Goal: Task Accomplishment & Management: Use online tool/utility

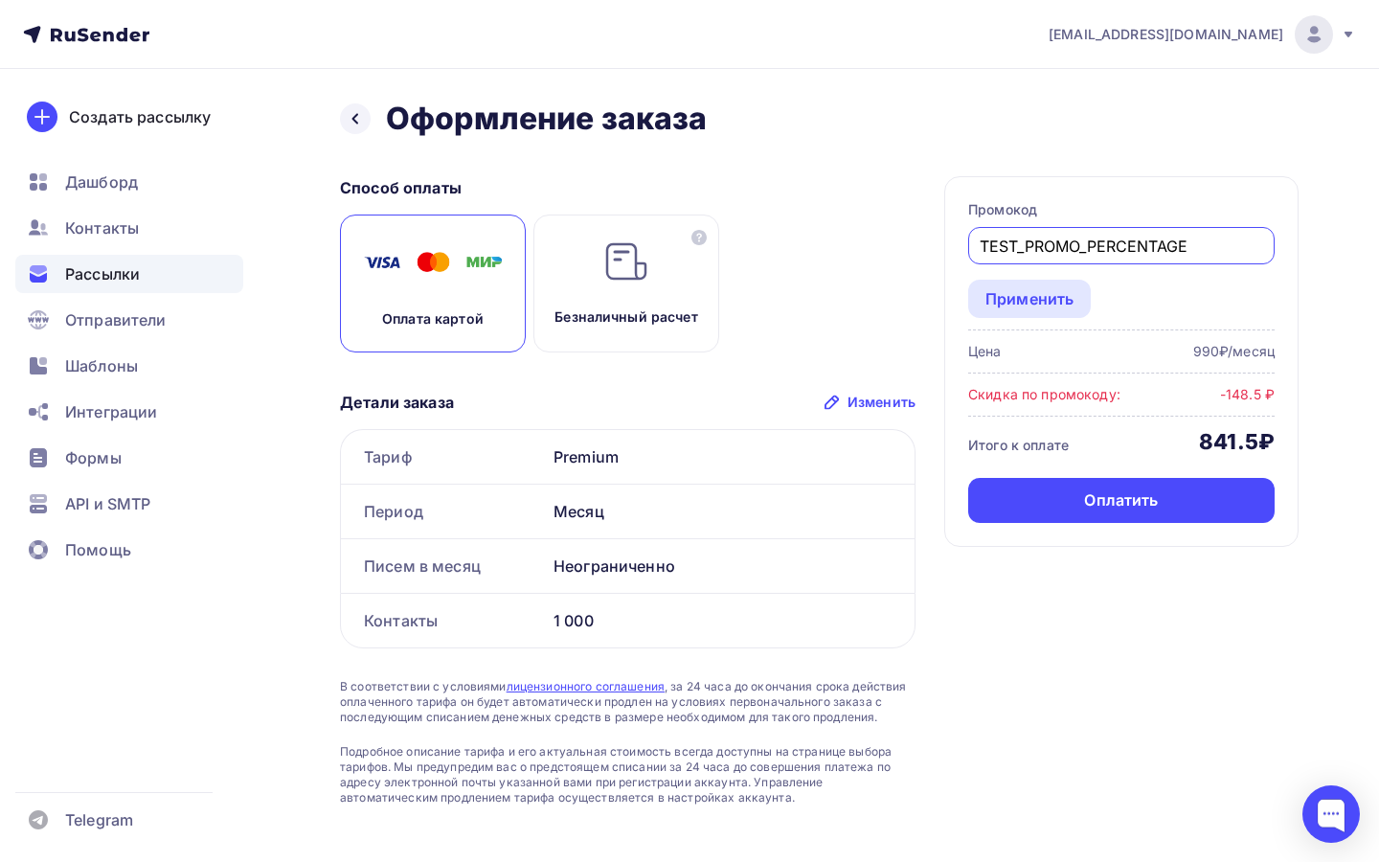
click at [151, 256] on div "Рассылки" at bounding box center [129, 274] width 228 height 38
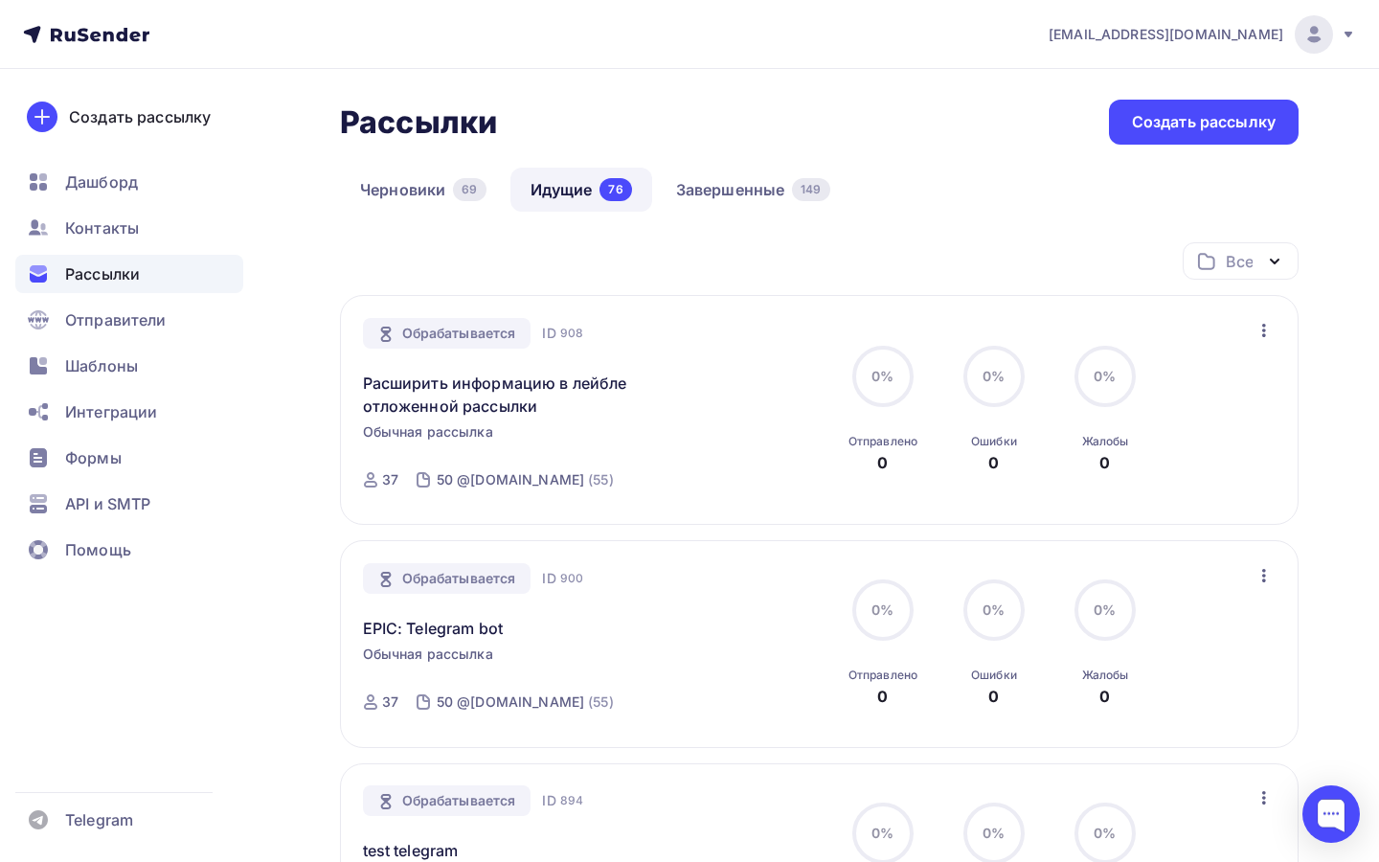
click at [704, 282] on div "Все Все папки Отклонена модерацией (1) SMTP (1) SMTP "Прочерк" (1) Папка со все…" at bounding box center [819, 268] width 958 height 53
click at [375, 184] on link "Черновики 69" at bounding box center [423, 190] width 167 height 44
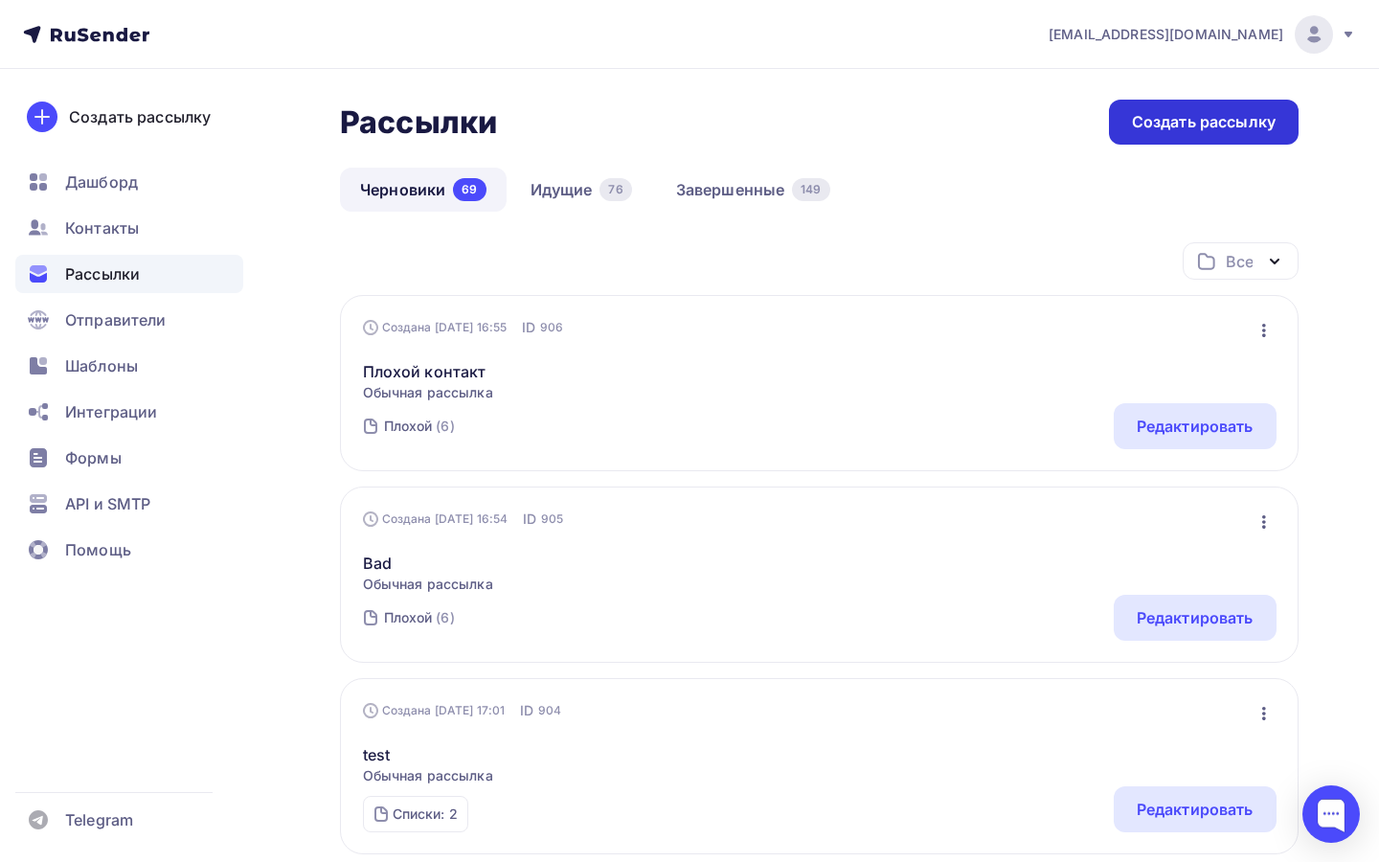
click at [1132, 123] on div "Создать рассылку" at bounding box center [1204, 122] width 144 height 22
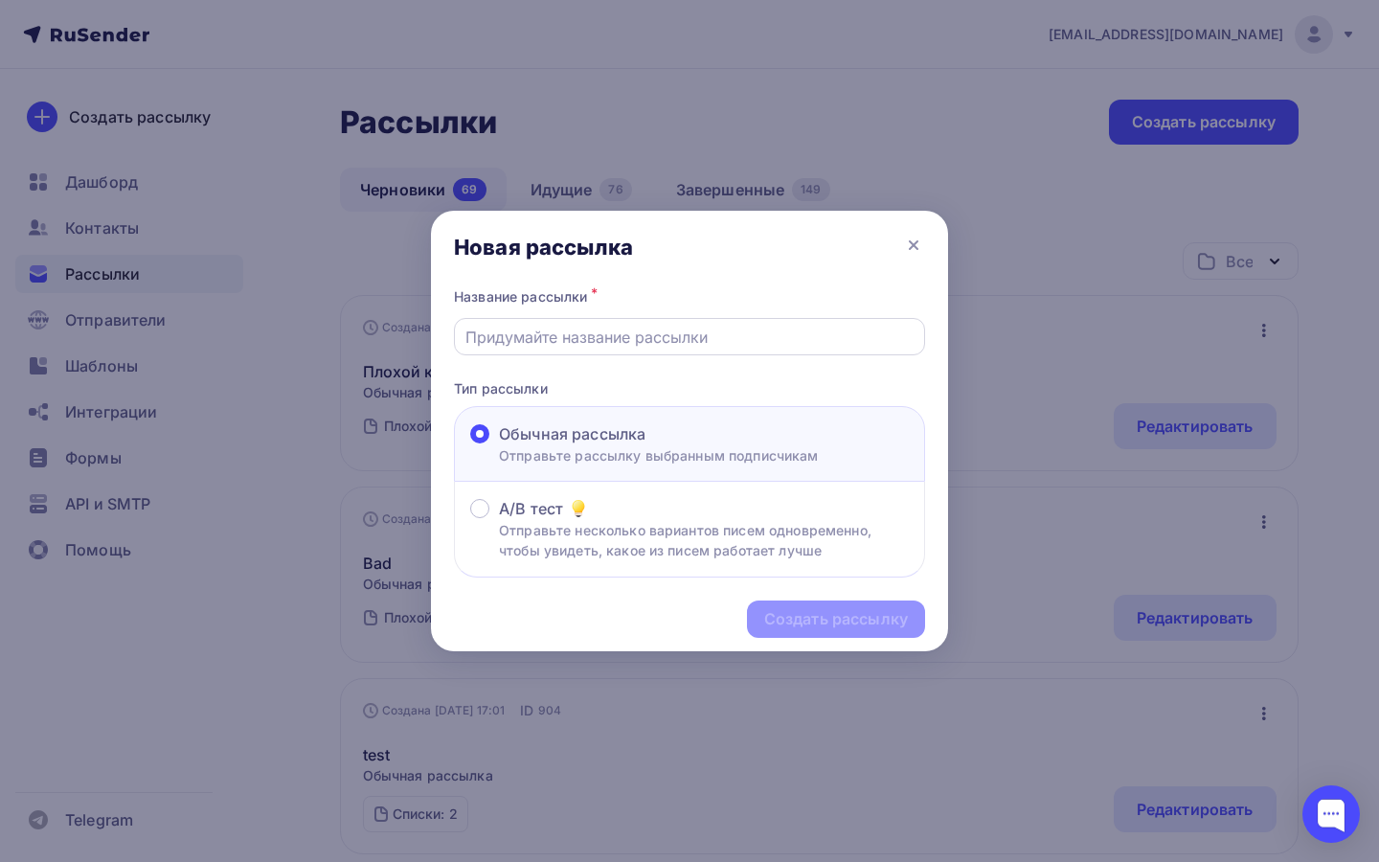
click at [744, 332] on input "text" at bounding box center [689, 336] width 449 height 23
click at [772, 340] on input "text" at bounding box center [689, 336] width 449 height 23
paste input "Расширить информацию в лейбле отложенной рассылки"
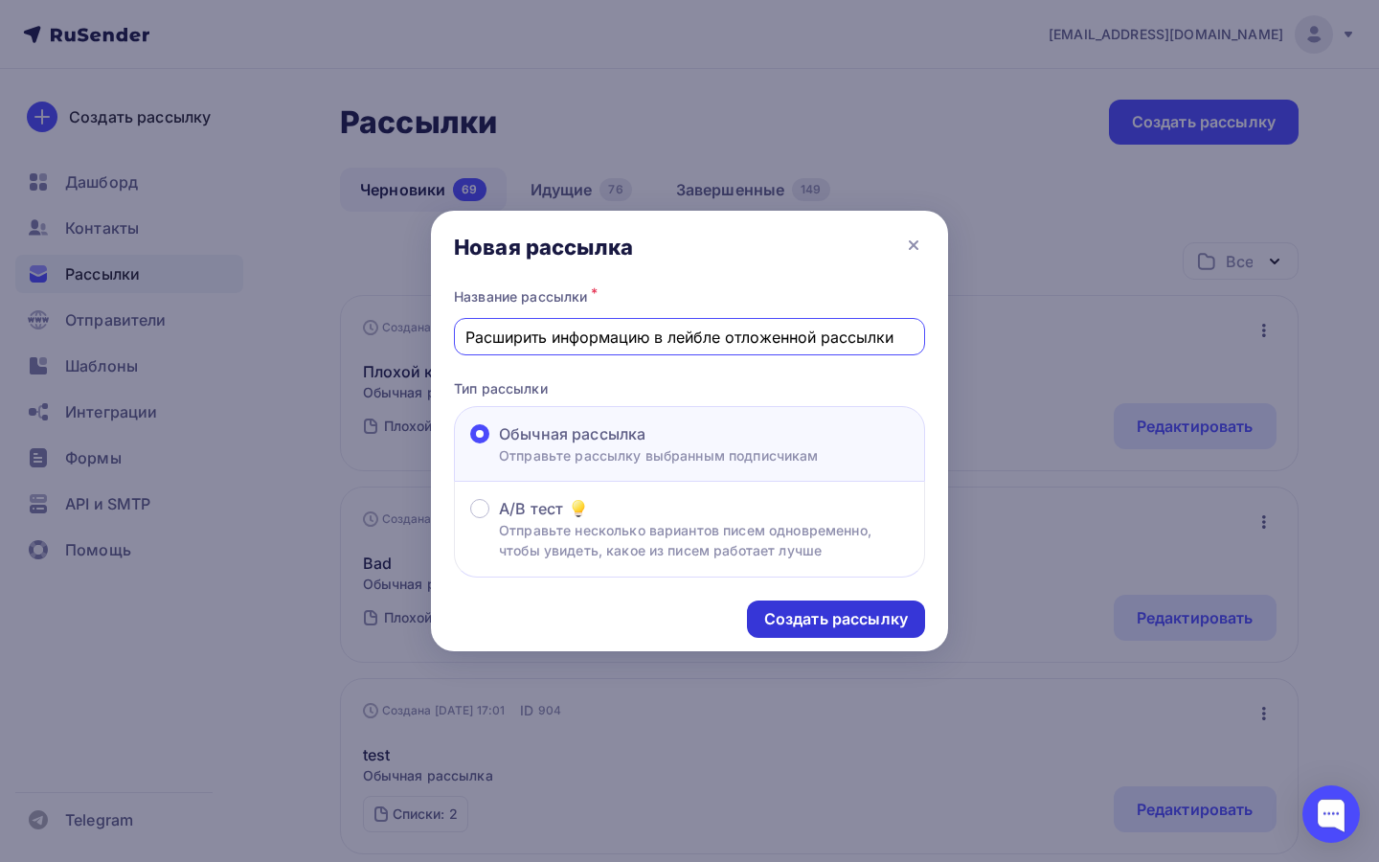
type input "Расширить информацию в лейбле отложенной рассылки"
click at [777, 621] on div "Создать рассылку" at bounding box center [836, 619] width 144 height 22
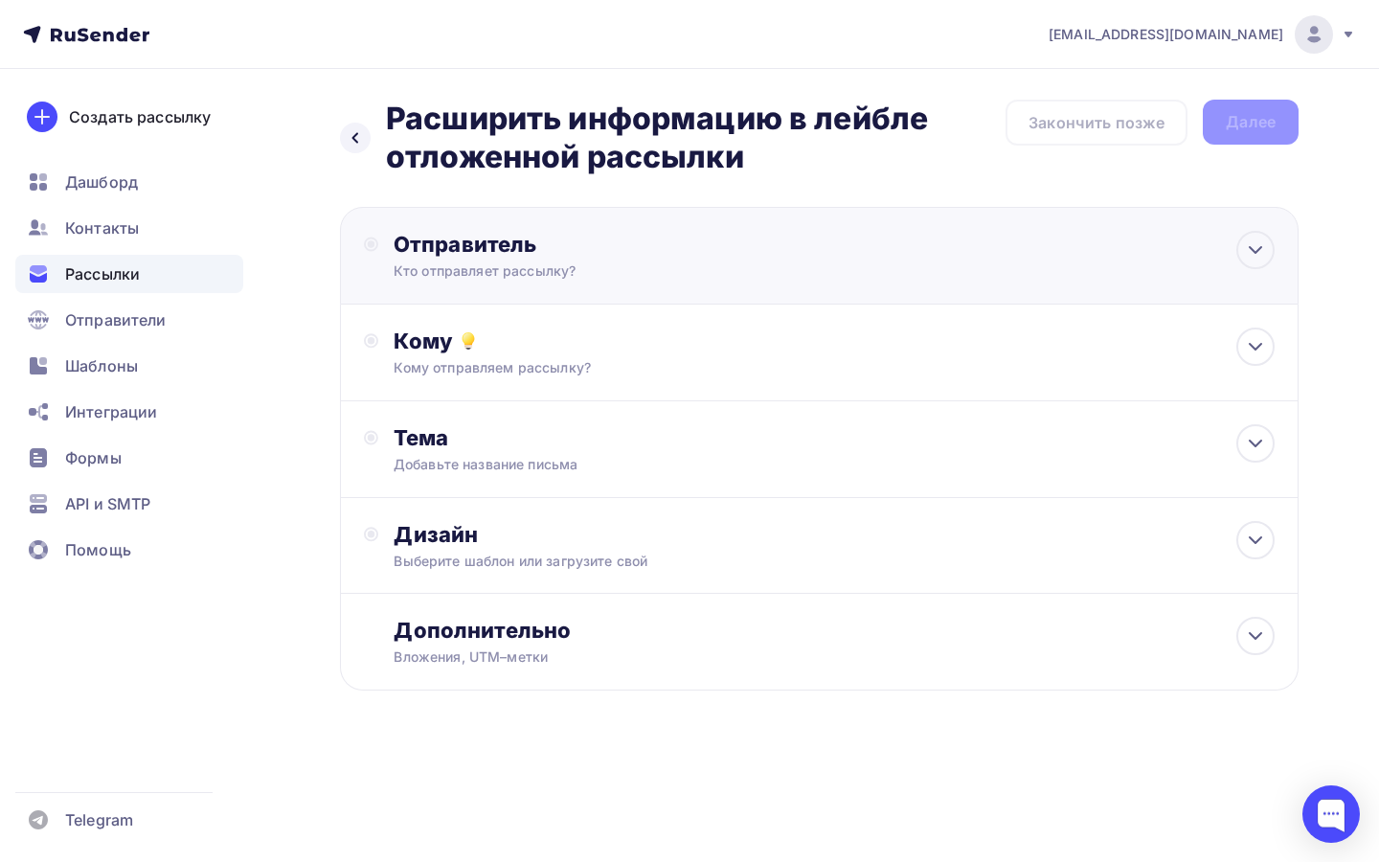
click at [754, 265] on div "Кто отправляет рассылку?" at bounding box center [579, 270] width 373 height 19
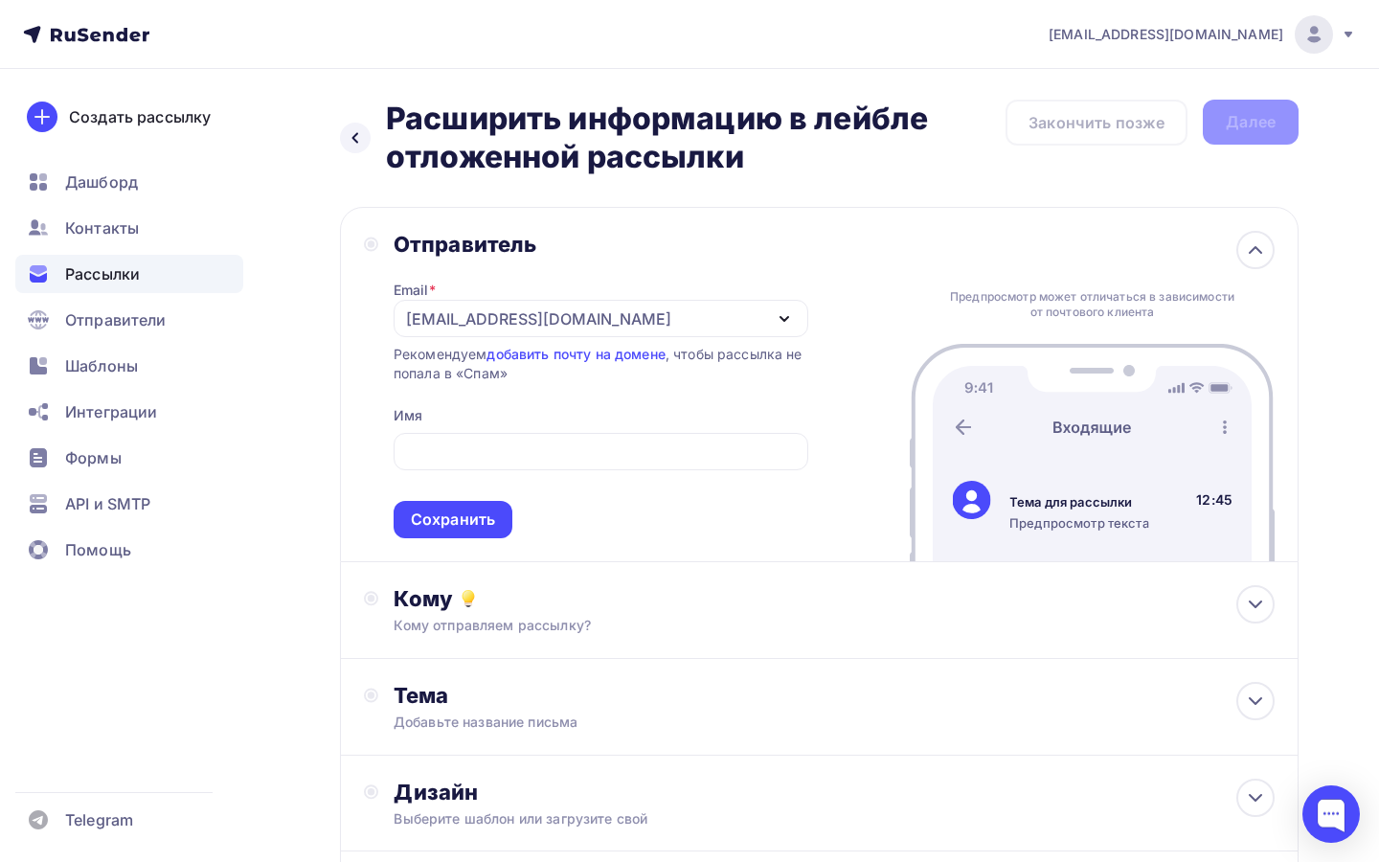
click at [490, 488] on span "Сохранить" at bounding box center [600, 481] width 415 height 113
click at [490, 501] on span "Сохранить" at bounding box center [600, 481] width 415 height 113
click at [490, 508] on div "Сохранить" at bounding box center [452, 519] width 119 height 37
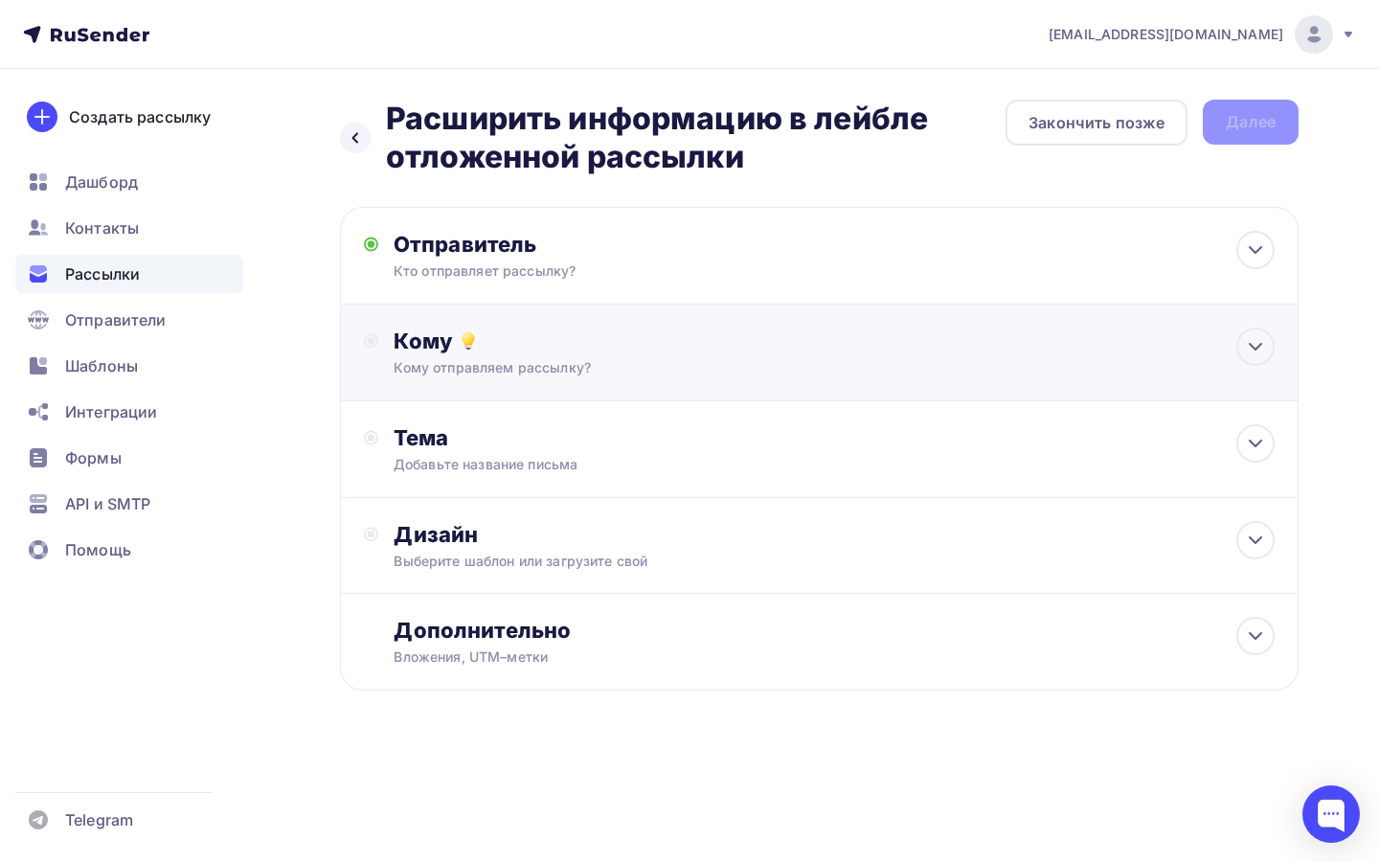
click at [582, 367] on div "Кому отправляем рассылку?" at bounding box center [789, 367] width 793 height 19
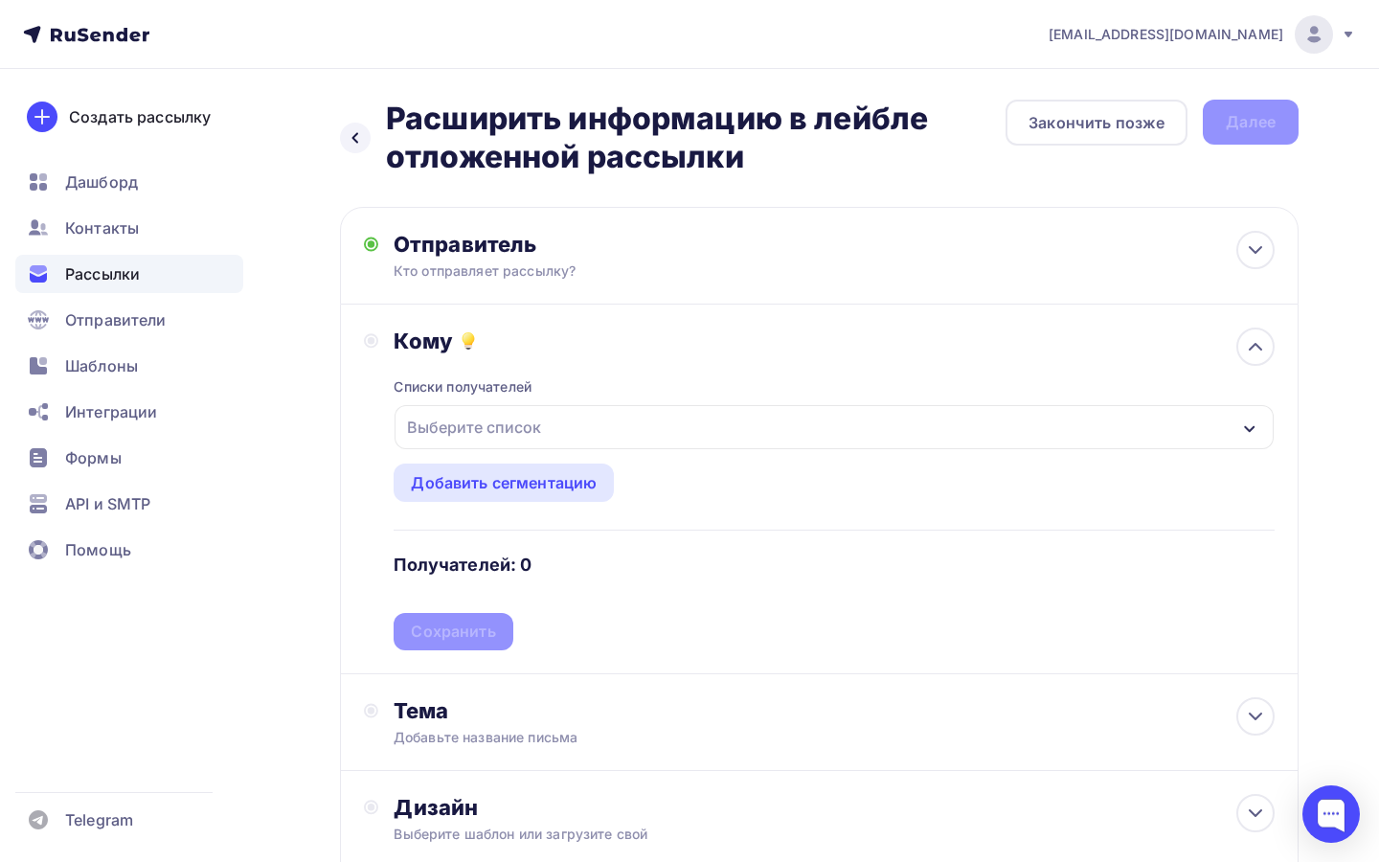
click at [617, 403] on div "Списки получателей Выберите список Все списки id Плохой (1) #528 test_fbl (1) #…" at bounding box center [833, 502] width 881 height 296
click at [615, 428] on div "Выберите список" at bounding box center [833, 427] width 879 height 44
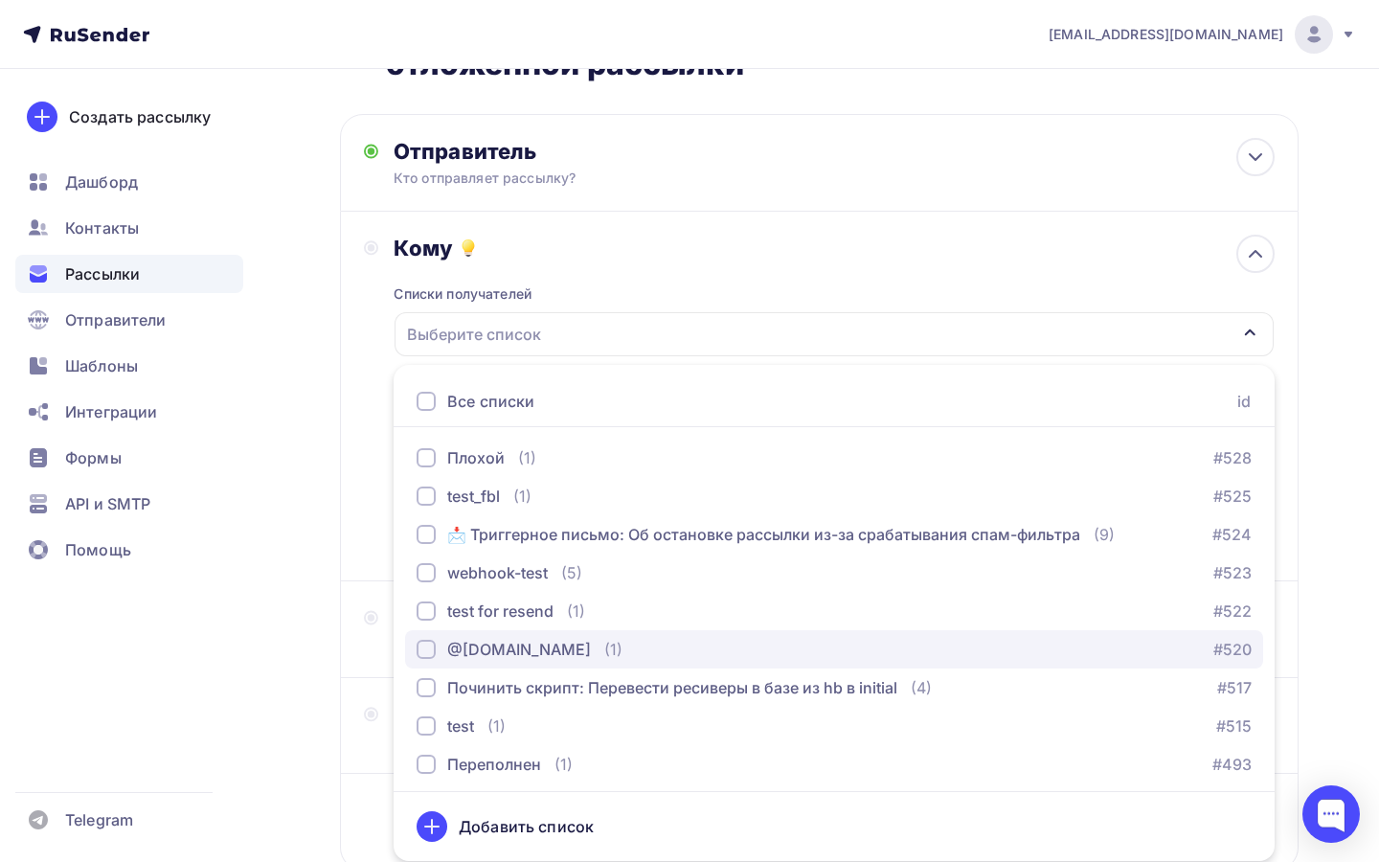
scroll to position [425, 0]
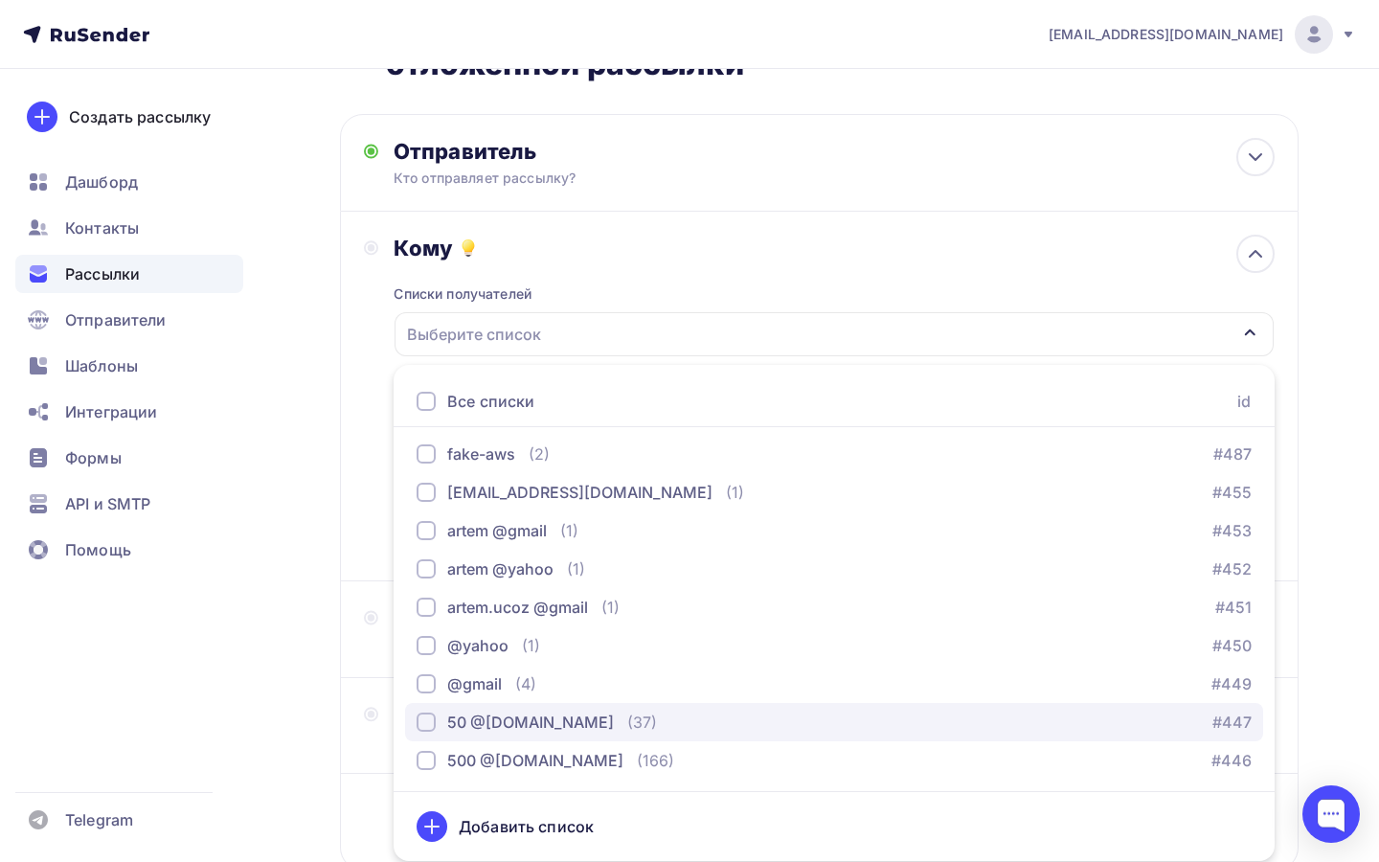
click at [556, 714] on div "50 @[DOMAIN_NAME]" at bounding box center [530, 721] width 167 height 23
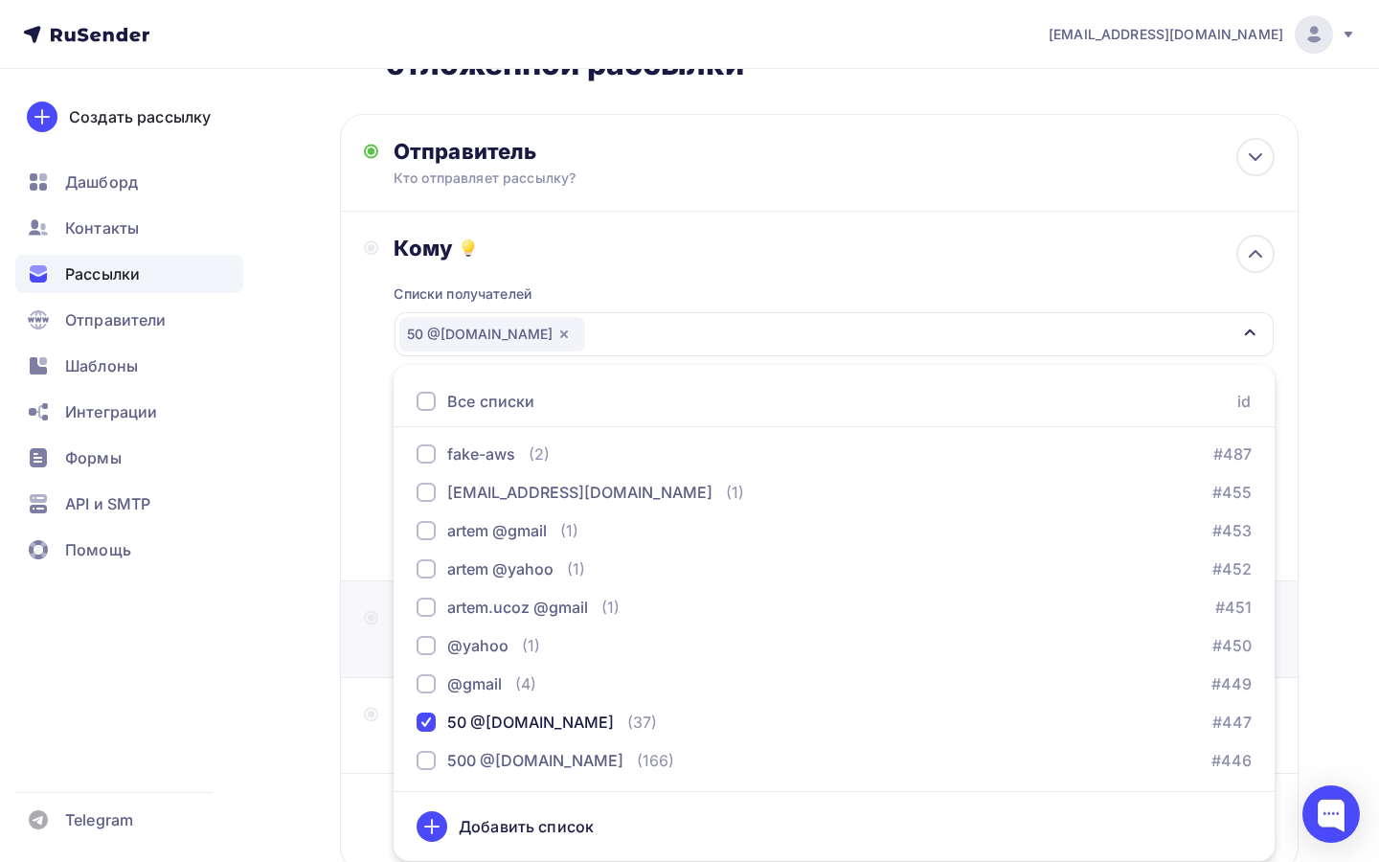
click at [348, 593] on div "Тема Добавьте название письма Тема * Рекомендуем использовать не более 150 симв…" at bounding box center [819, 629] width 958 height 97
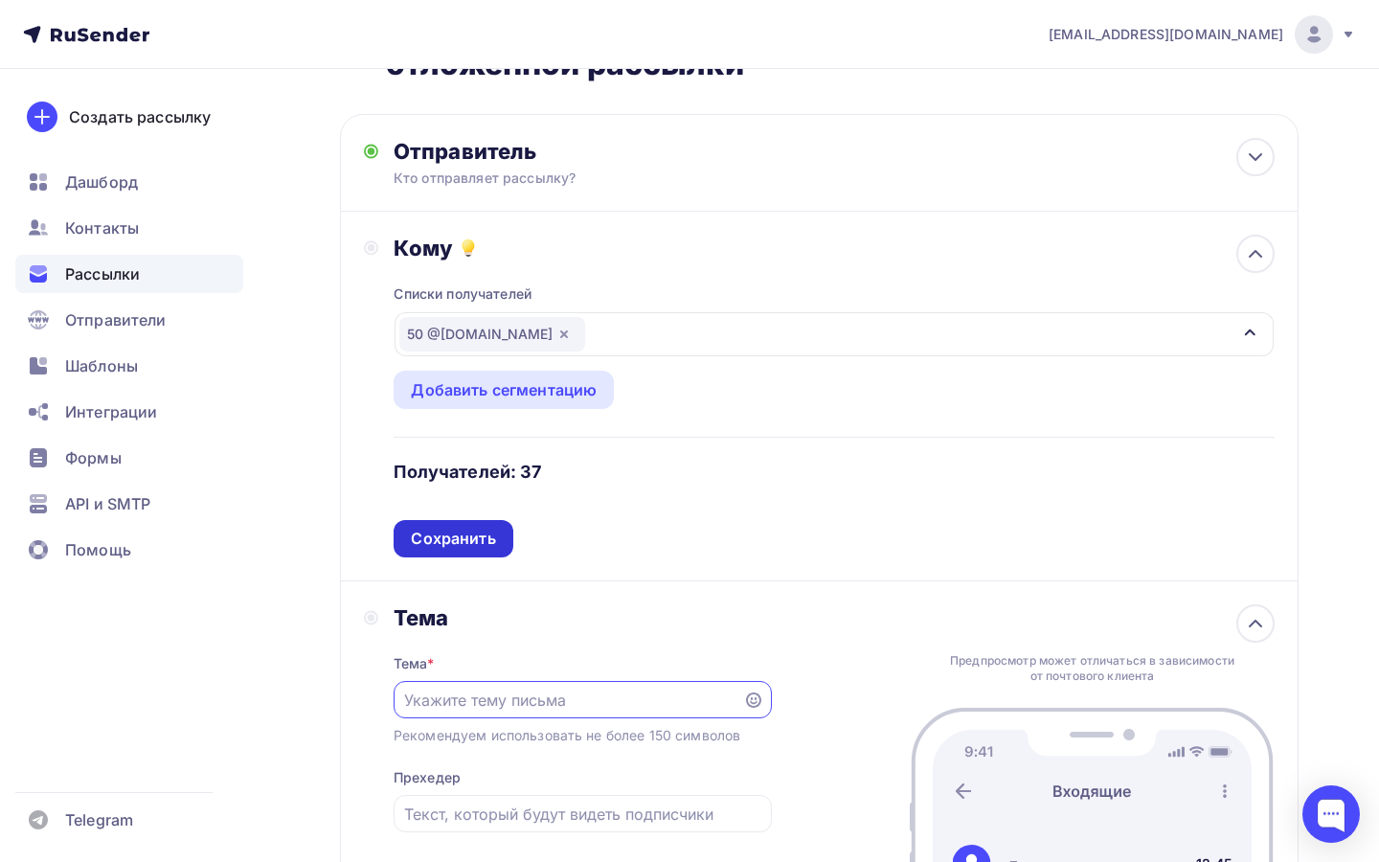
scroll to position [0, 0]
click at [422, 546] on div "Сохранить" at bounding box center [453, 538] width 84 height 22
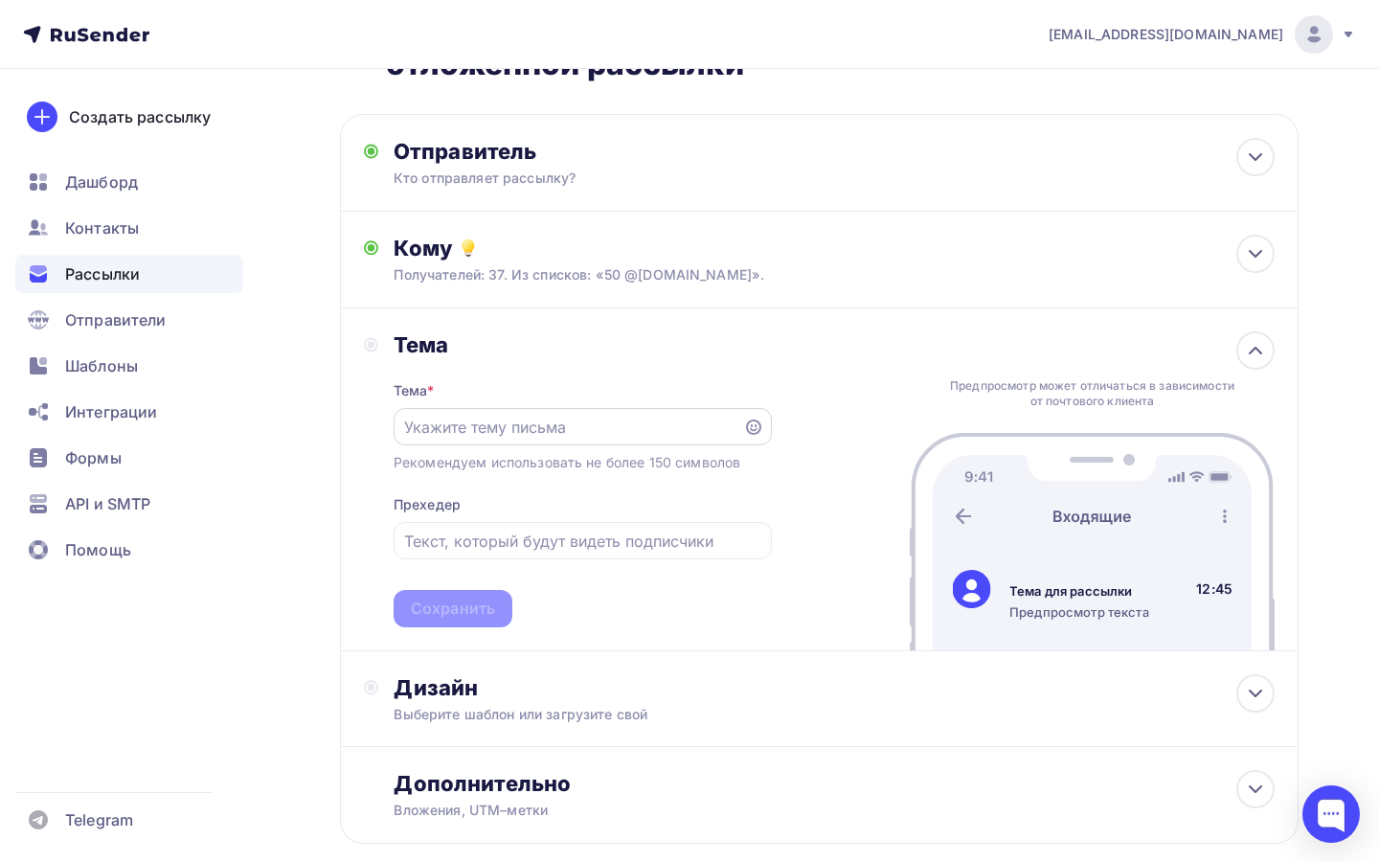
click at [480, 415] on div at bounding box center [582, 426] width 378 height 37
click at [479, 424] on input "text" at bounding box center [567, 426] width 327 height 23
paste input "Расширить информацию в лейбле отложенной рассылки"
type input "Расширить информацию в лейбле отложенной рассылки"
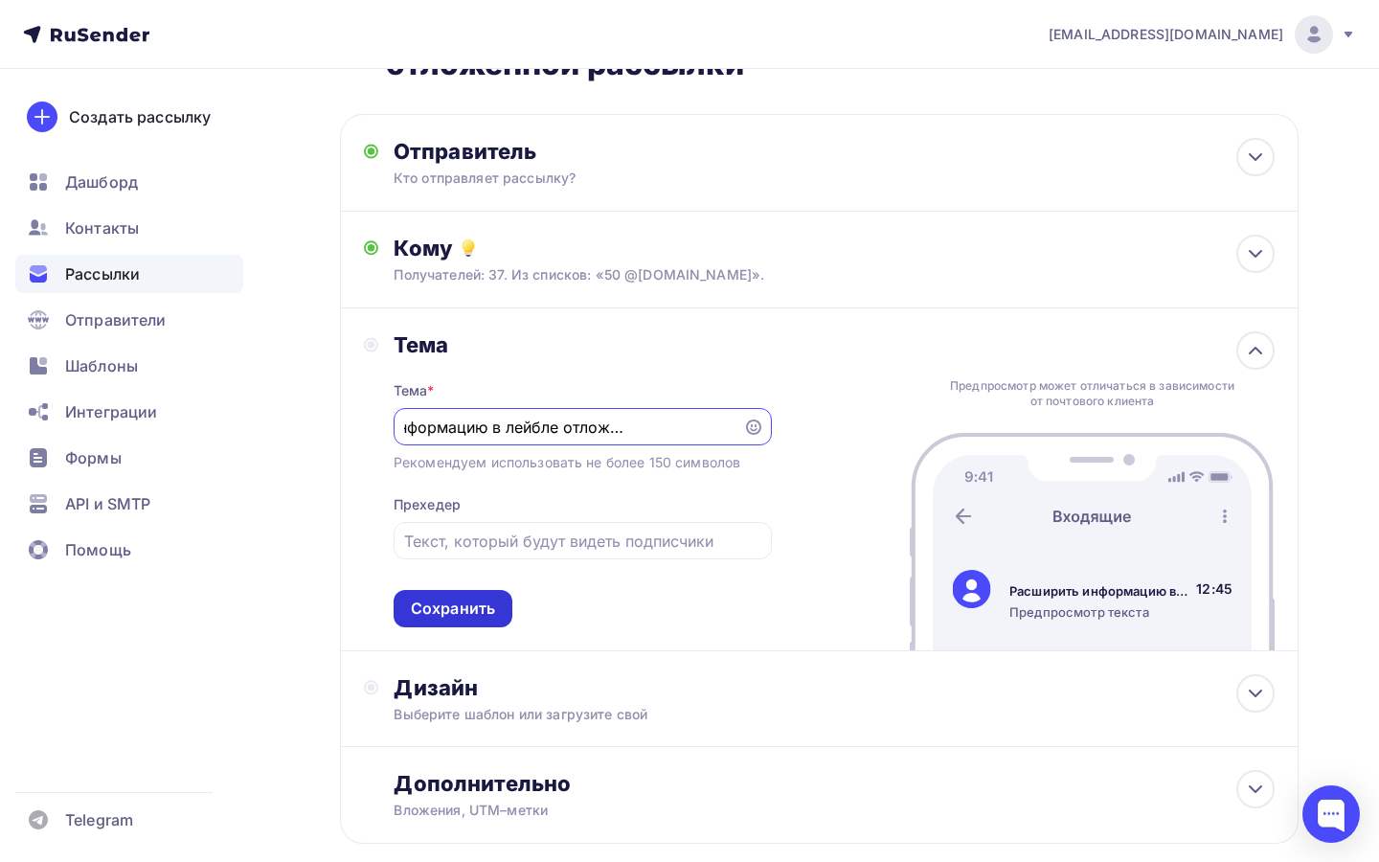
click at [451, 619] on div "Сохранить" at bounding box center [453, 608] width 84 height 22
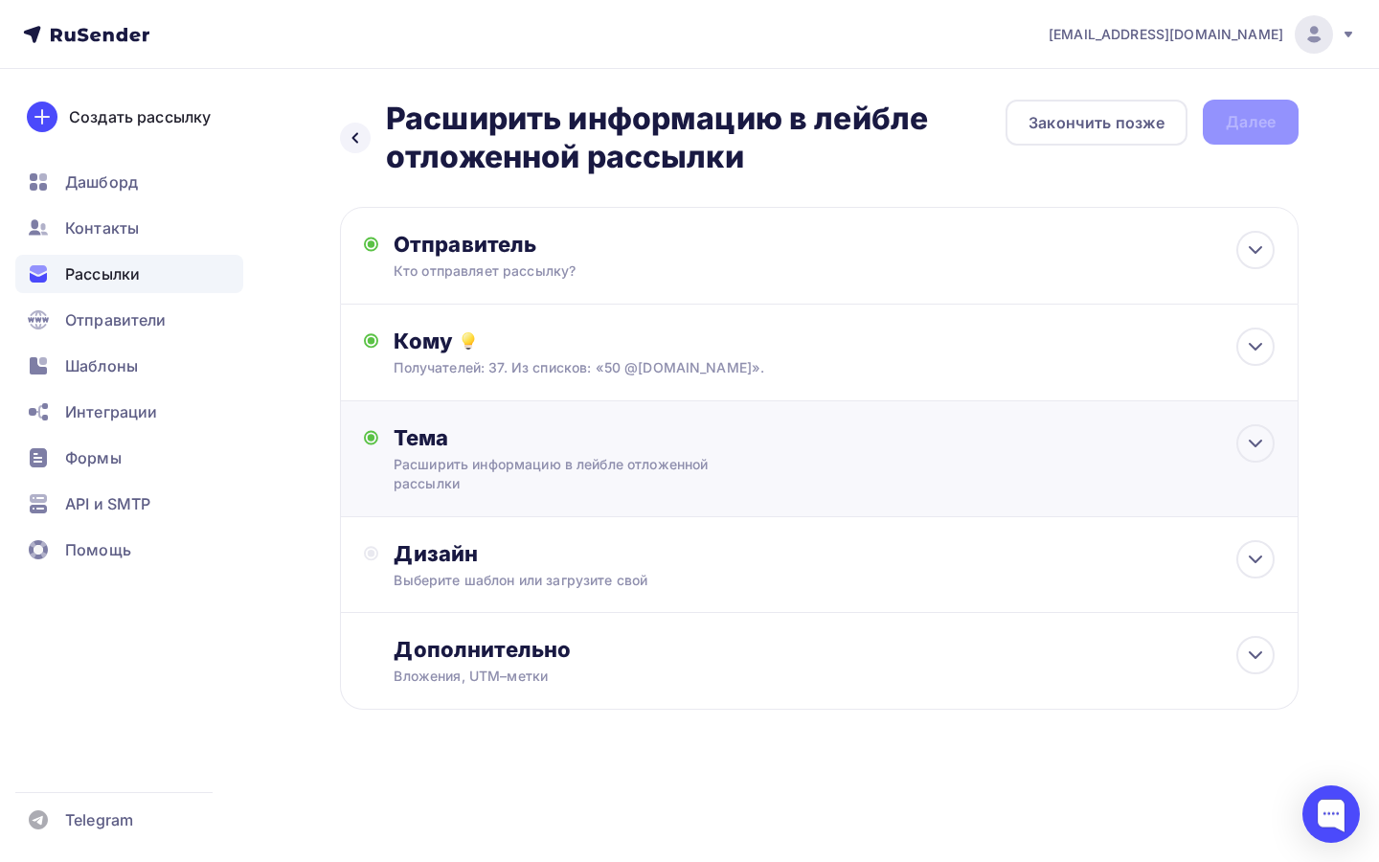
scroll to position [0, 0]
click at [503, 572] on div "Дизайн Выберите шаблон или загрузите свой" at bounding box center [833, 565] width 881 height 50
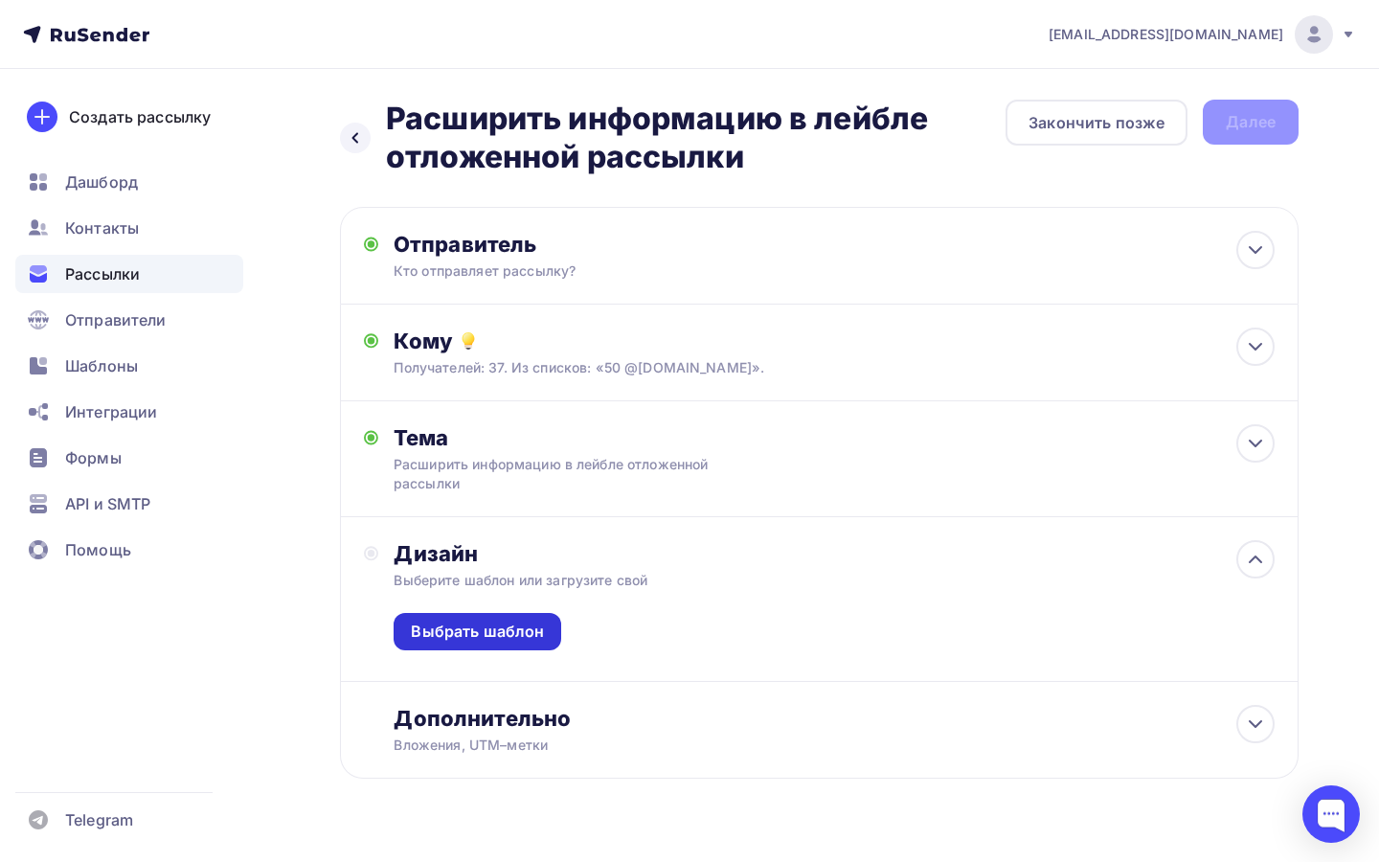
click at [483, 622] on div "Выбрать шаблон" at bounding box center [477, 631] width 133 height 22
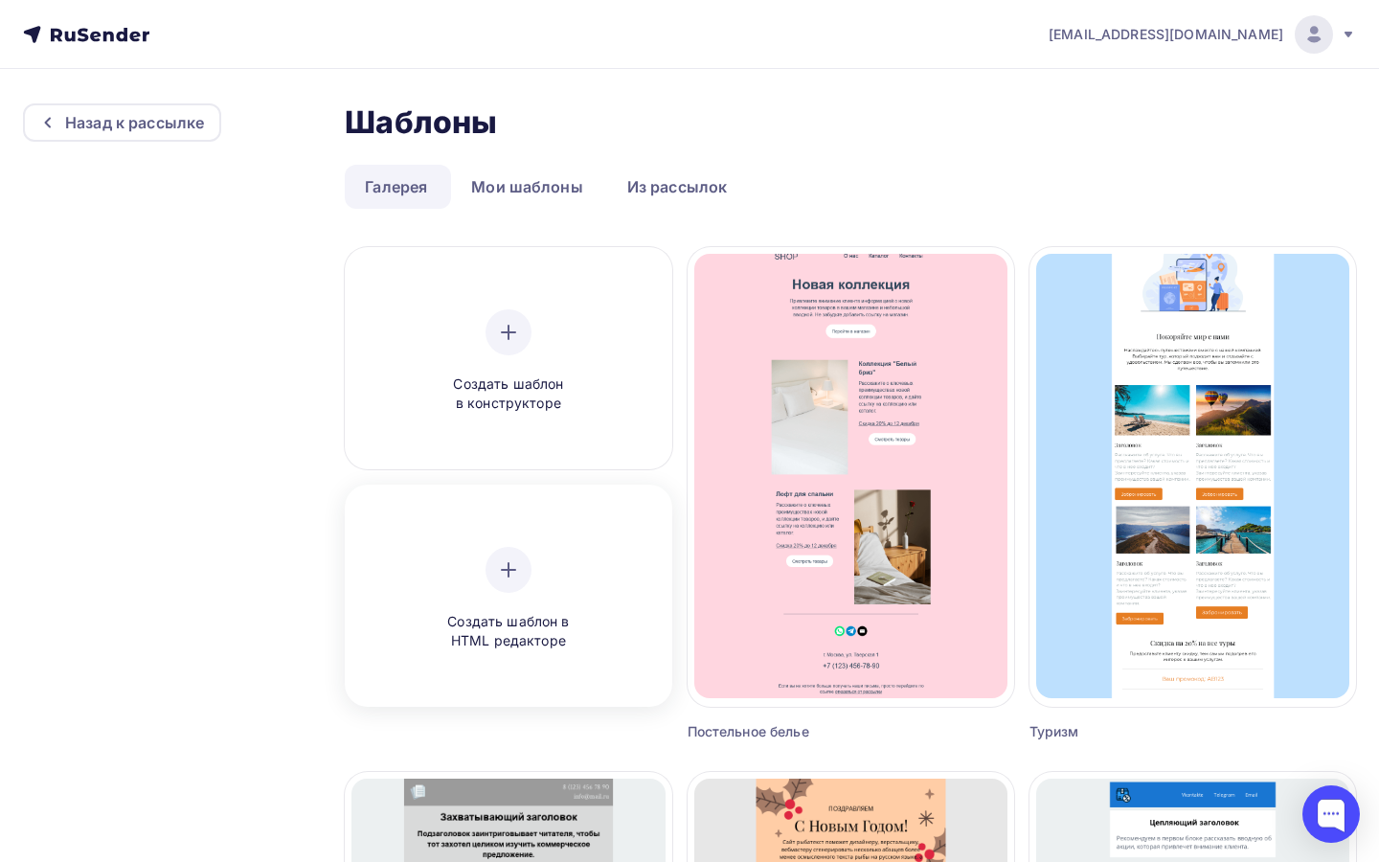
click at [484, 560] on div "Создать шаблон в HTML редакторе" at bounding box center [508, 599] width 182 height 104
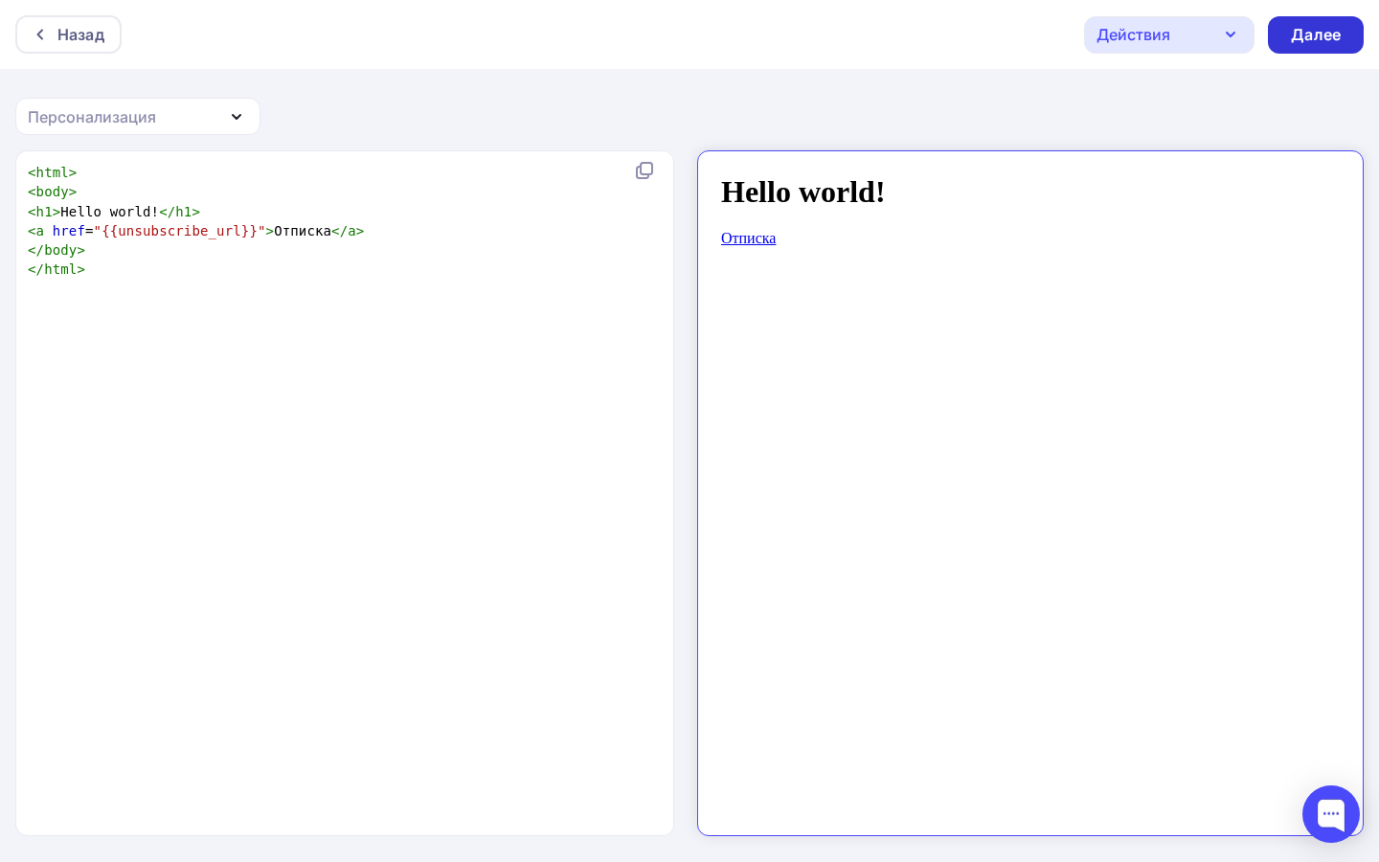
click at [1298, 40] on div "Далее" at bounding box center [1315, 35] width 50 height 22
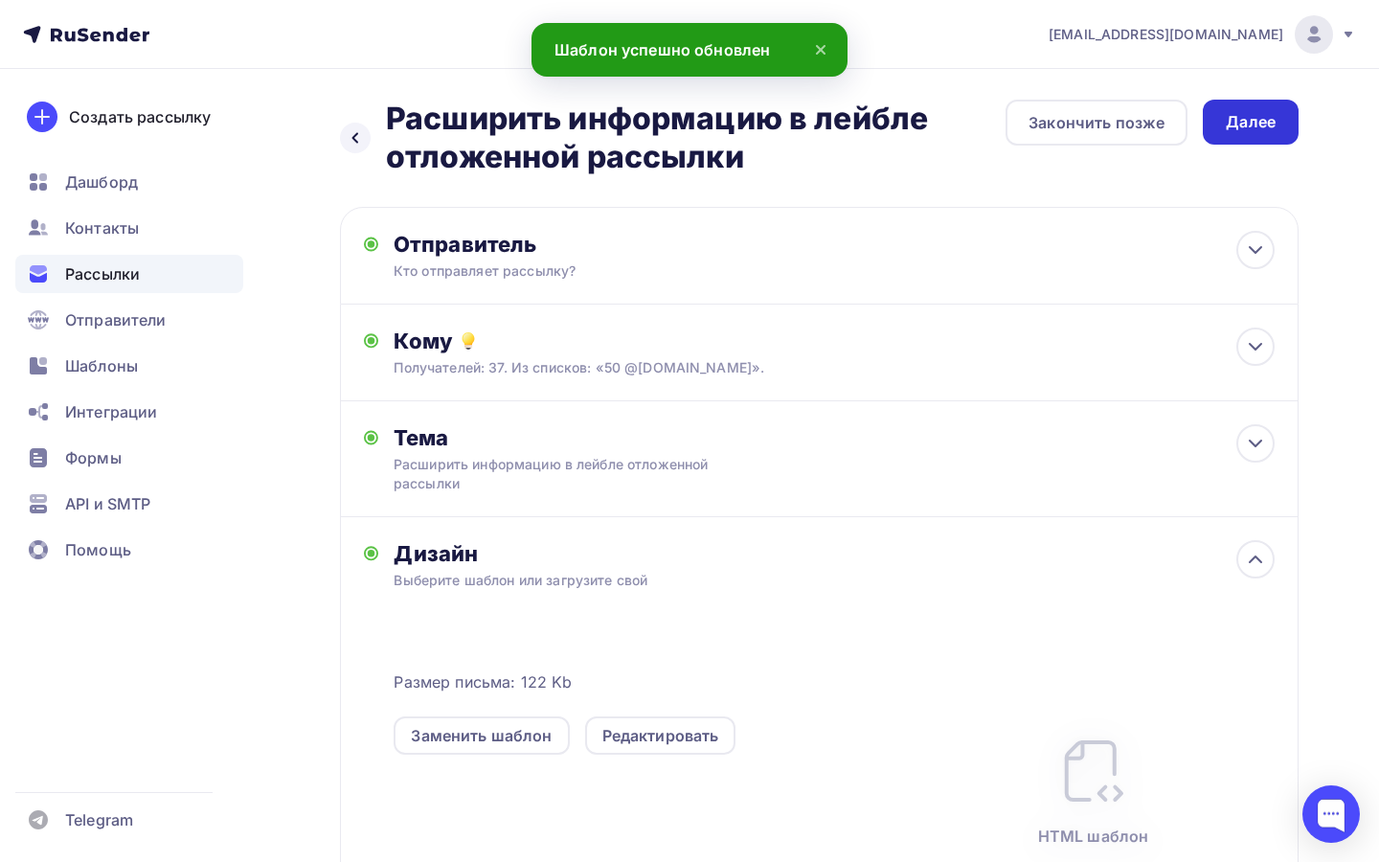
click at [1258, 128] on div "Далее" at bounding box center [1250, 122] width 50 height 22
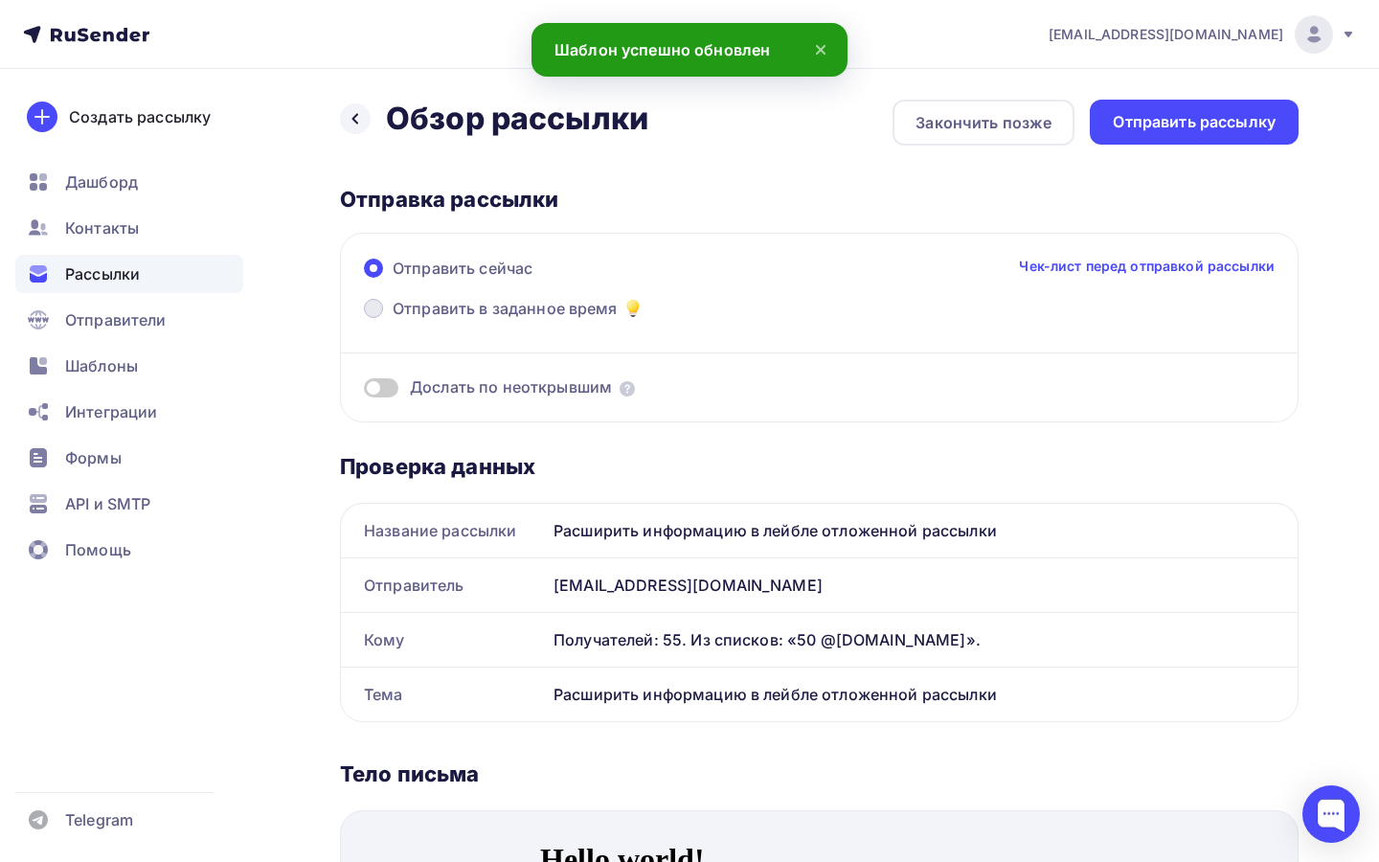
click at [477, 302] on span "Отправить в заданное время" at bounding box center [505, 308] width 225 height 23
click at [393, 320] on input "Отправить в заданное время" at bounding box center [393, 320] width 0 height 0
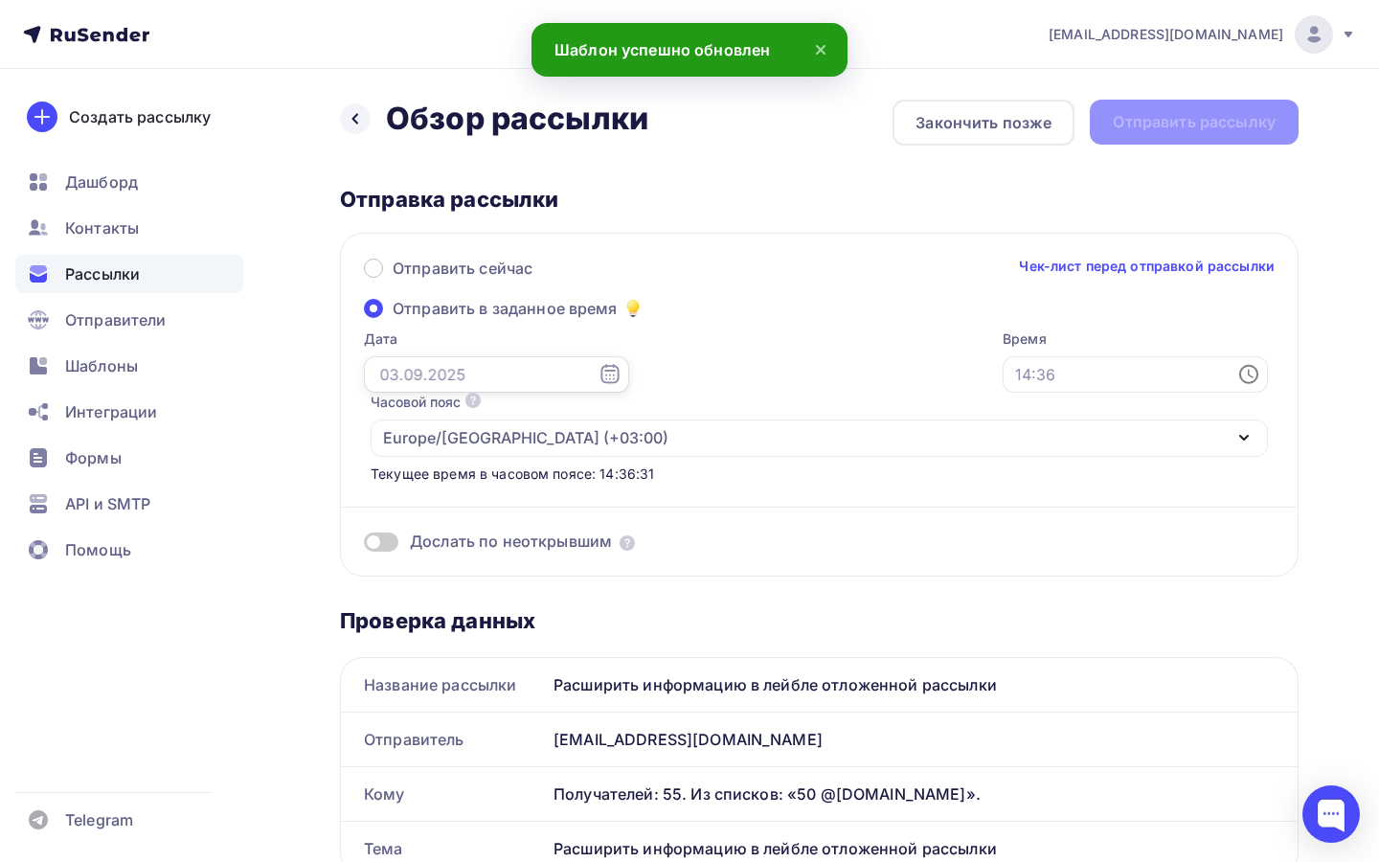
click at [487, 388] on input "text" at bounding box center [496, 374] width 265 height 36
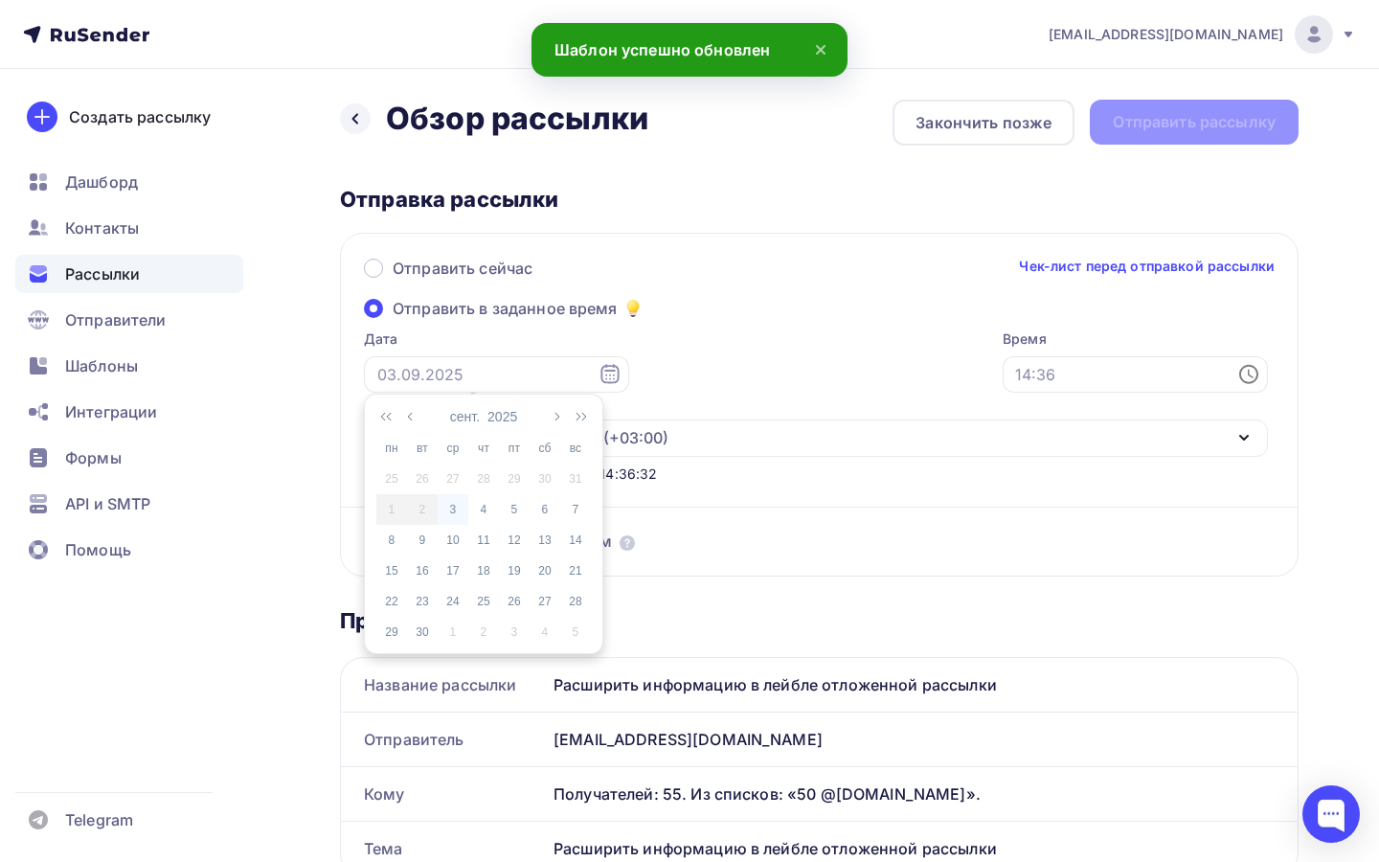
click at [455, 506] on div "3" at bounding box center [452, 509] width 31 height 17
type input "03.09.2025"
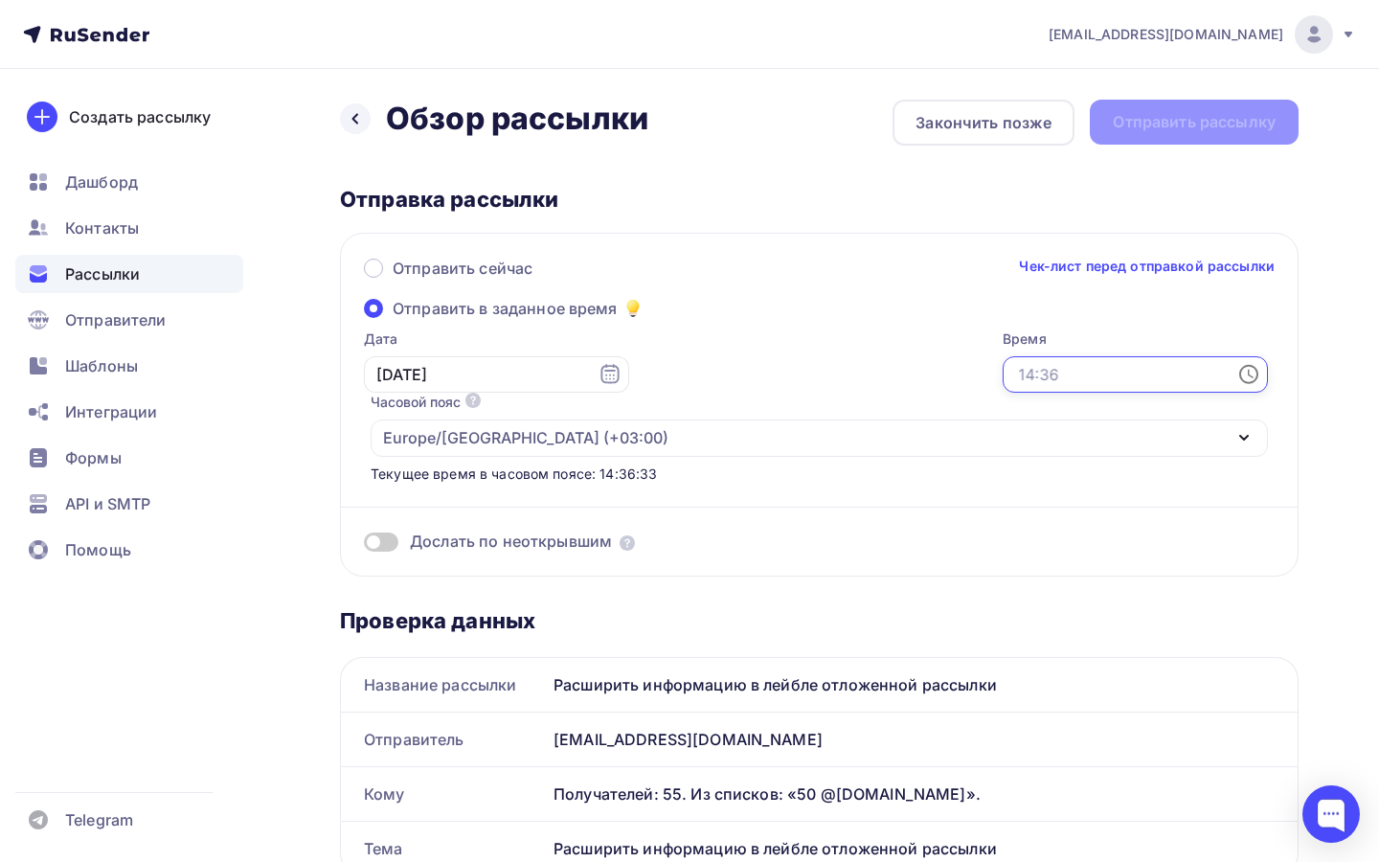
click at [1002, 373] on input "text" at bounding box center [1134, 374] width 265 height 36
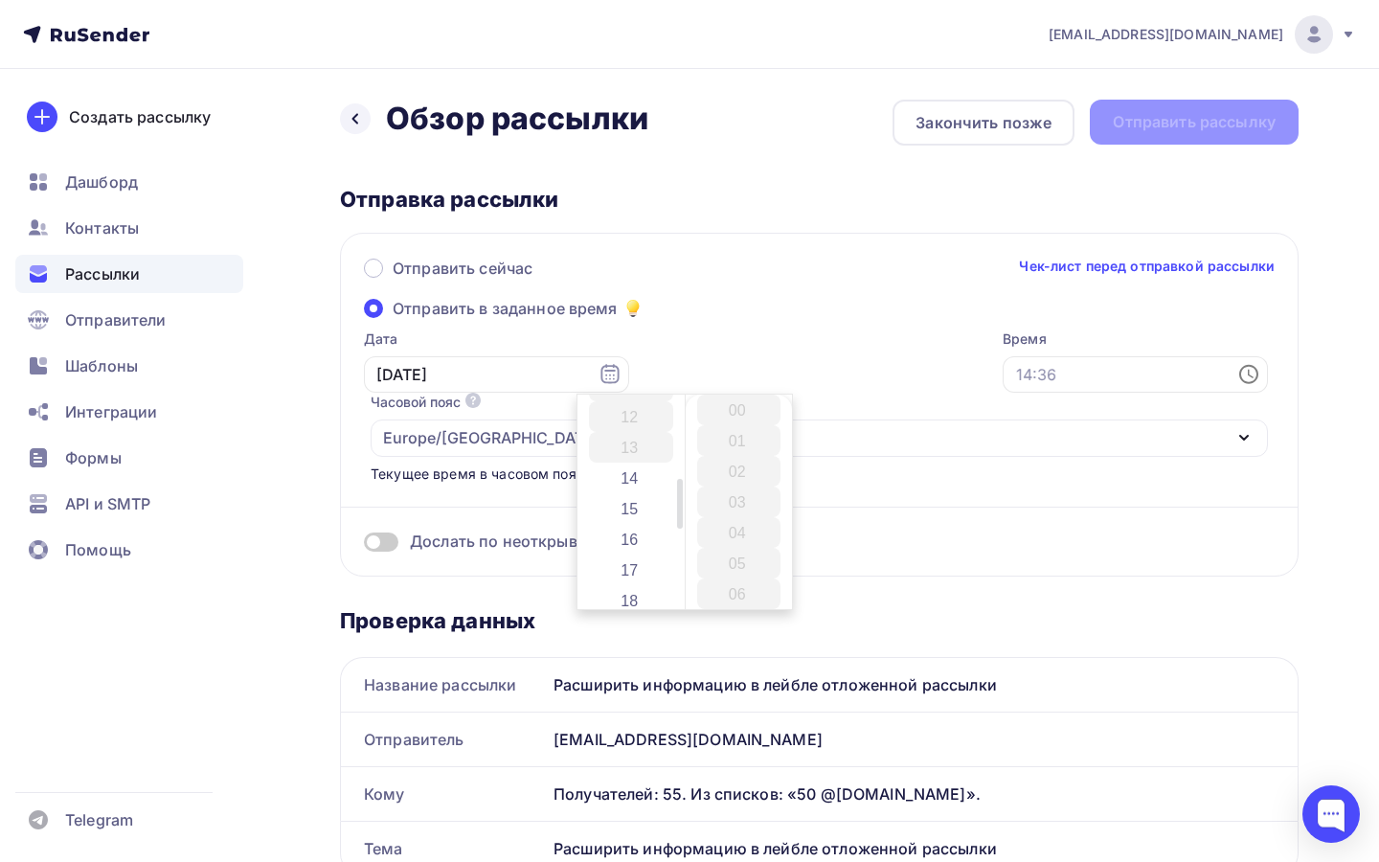
click at [609, 516] on li "15" at bounding box center [631, 508] width 84 height 31
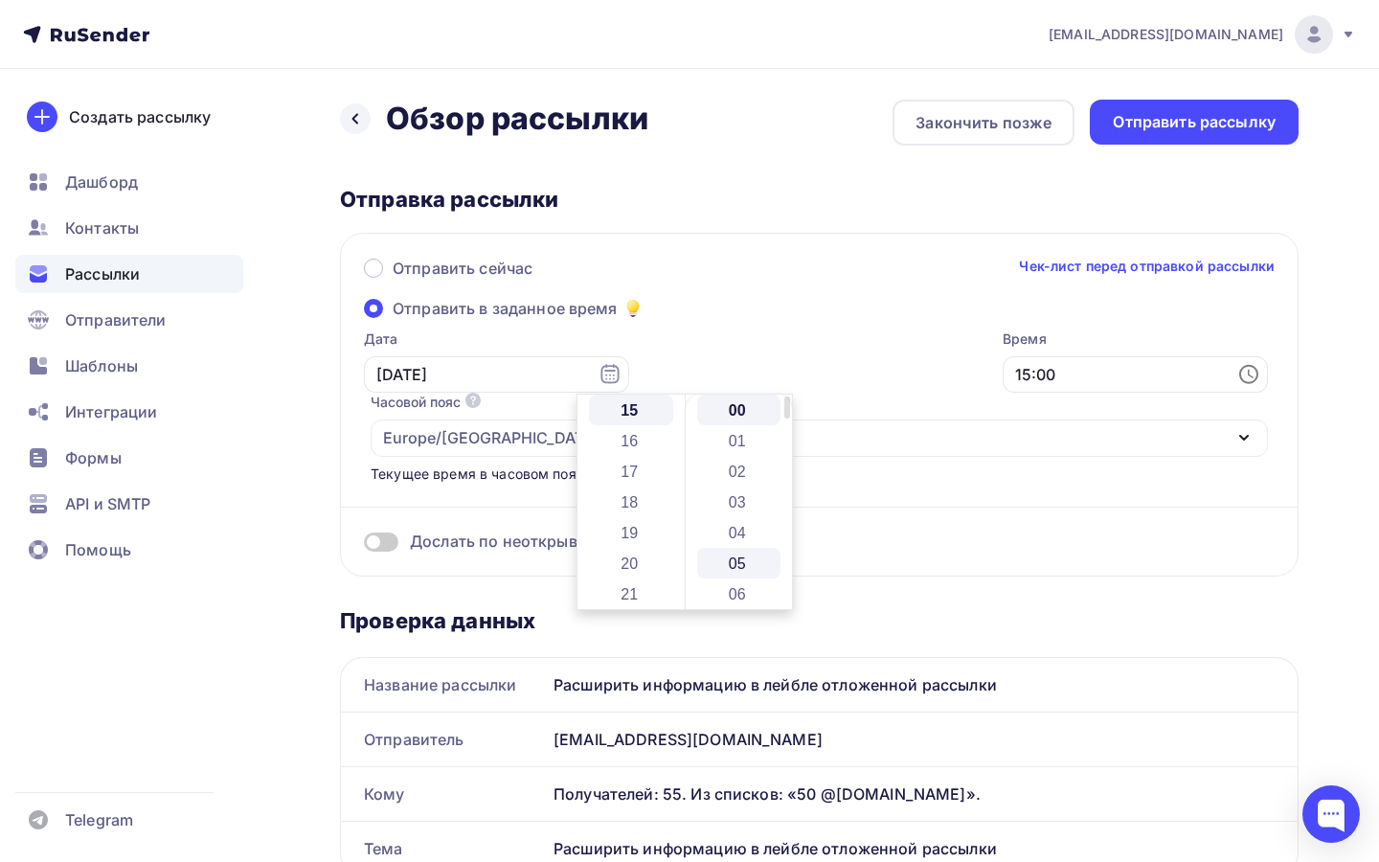
scroll to position [90, 0]
click at [755, 566] on li "08" at bounding box center [739, 565] width 84 height 31
type input "15:08"
click at [864, 530] on div "Дослать по неоткрывшим" at bounding box center [819, 541] width 910 height 22
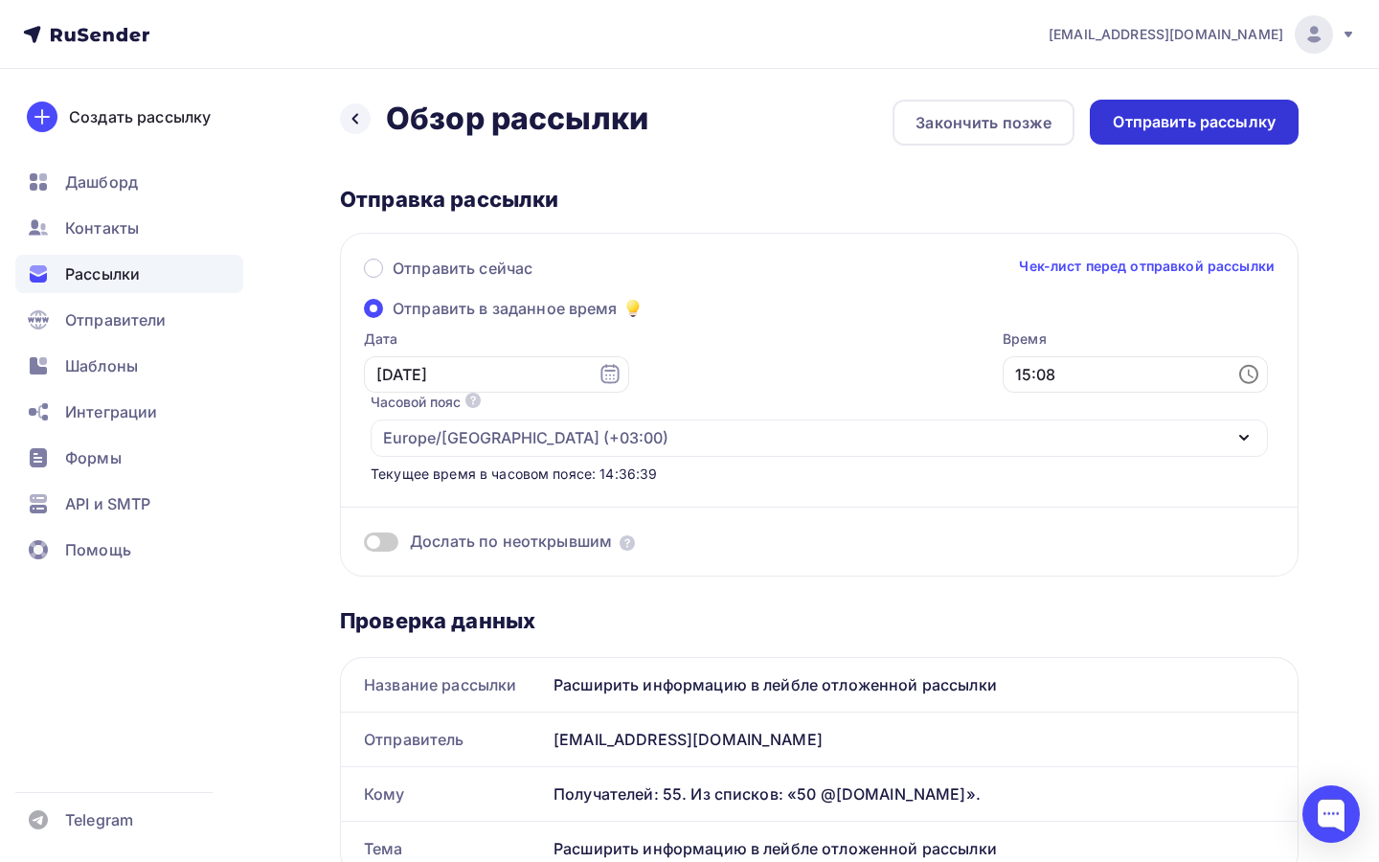
click at [1187, 128] on div "Отправить рассылку" at bounding box center [1193, 122] width 163 height 22
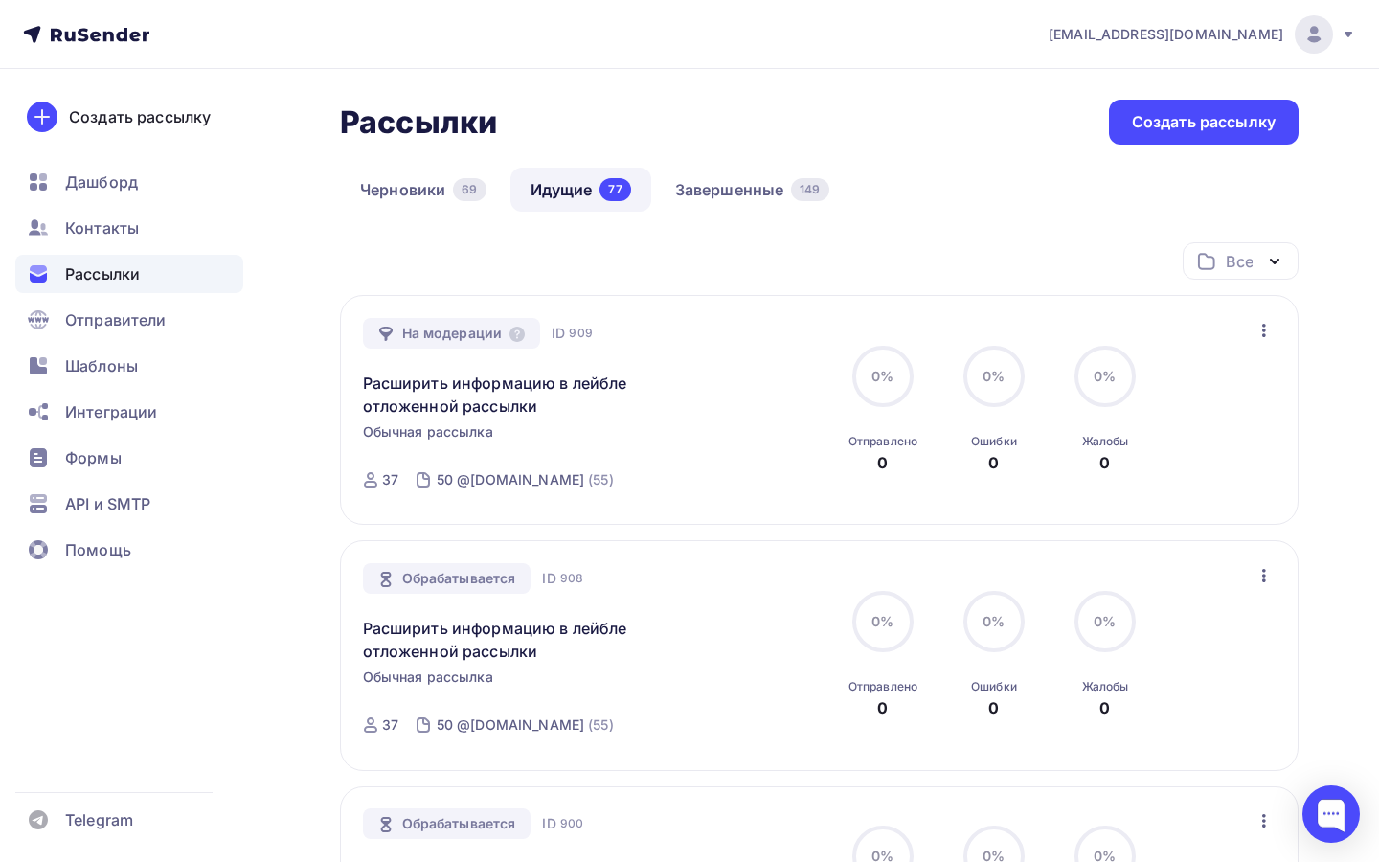
click at [578, 331] on span "909" at bounding box center [580, 333] width 23 height 19
copy span "909"
click at [781, 282] on div "Все Все папки Отклонена модерацией (1) SMTP (1) SMTP "Прочерк" (1) Папка со все…" at bounding box center [819, 268] width 958 height 53
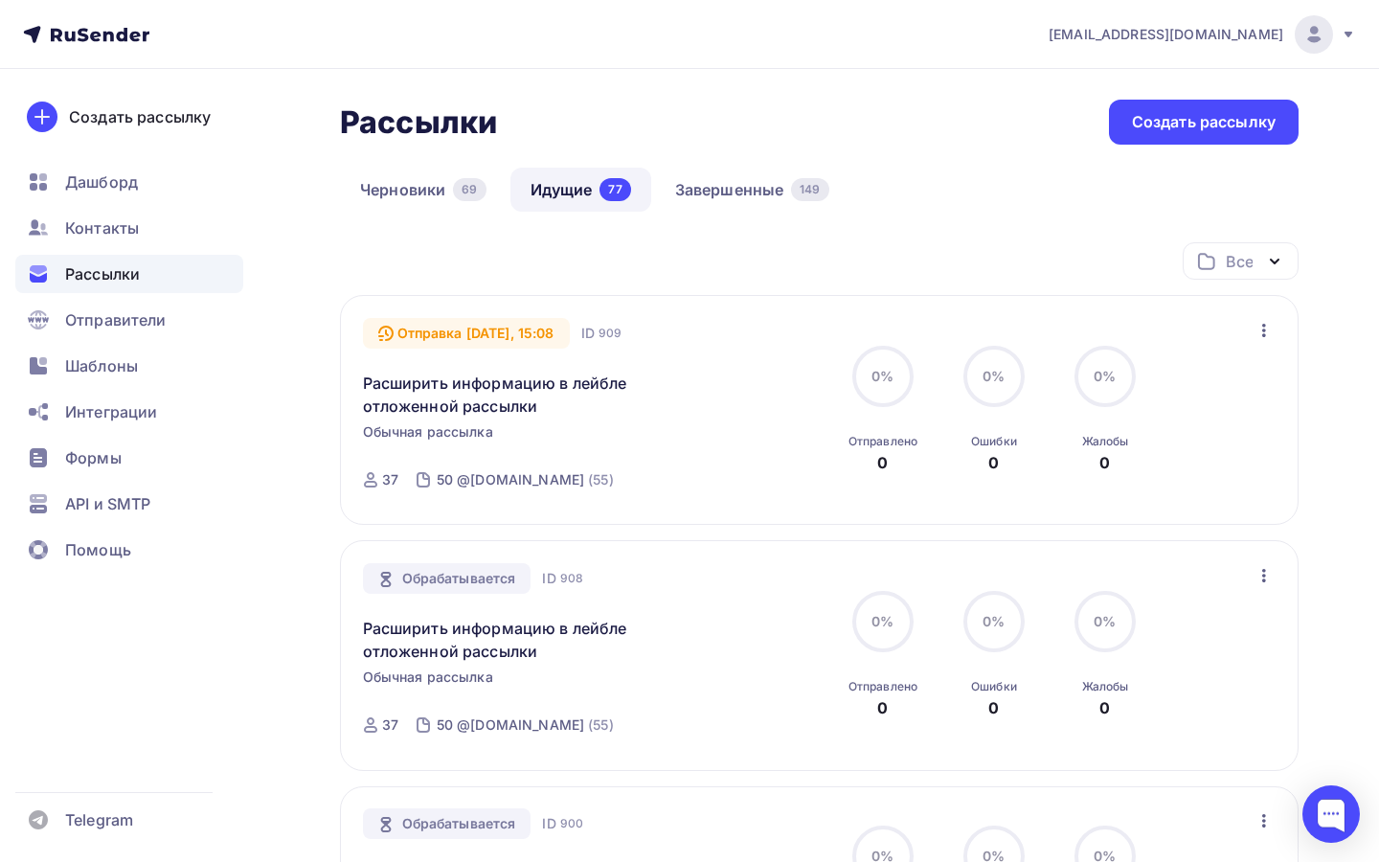
click at [893, 130] on div "Рассылки Рассылки Создать рассылку" at bounding box center [819, 122] width 958 height 45
